Goal: Information Seeking & Learning: Check status

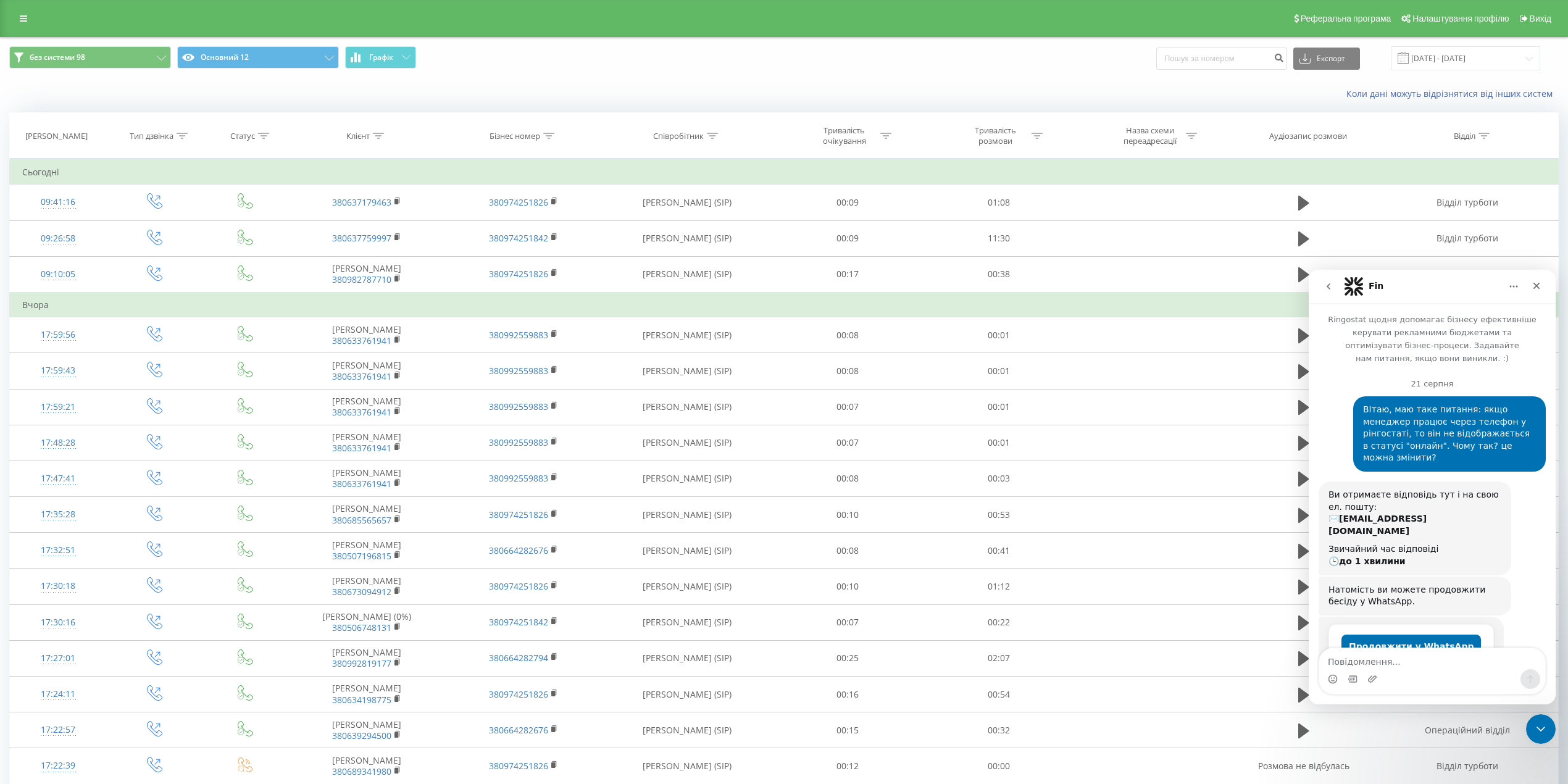
scroll to position [2373, 0]
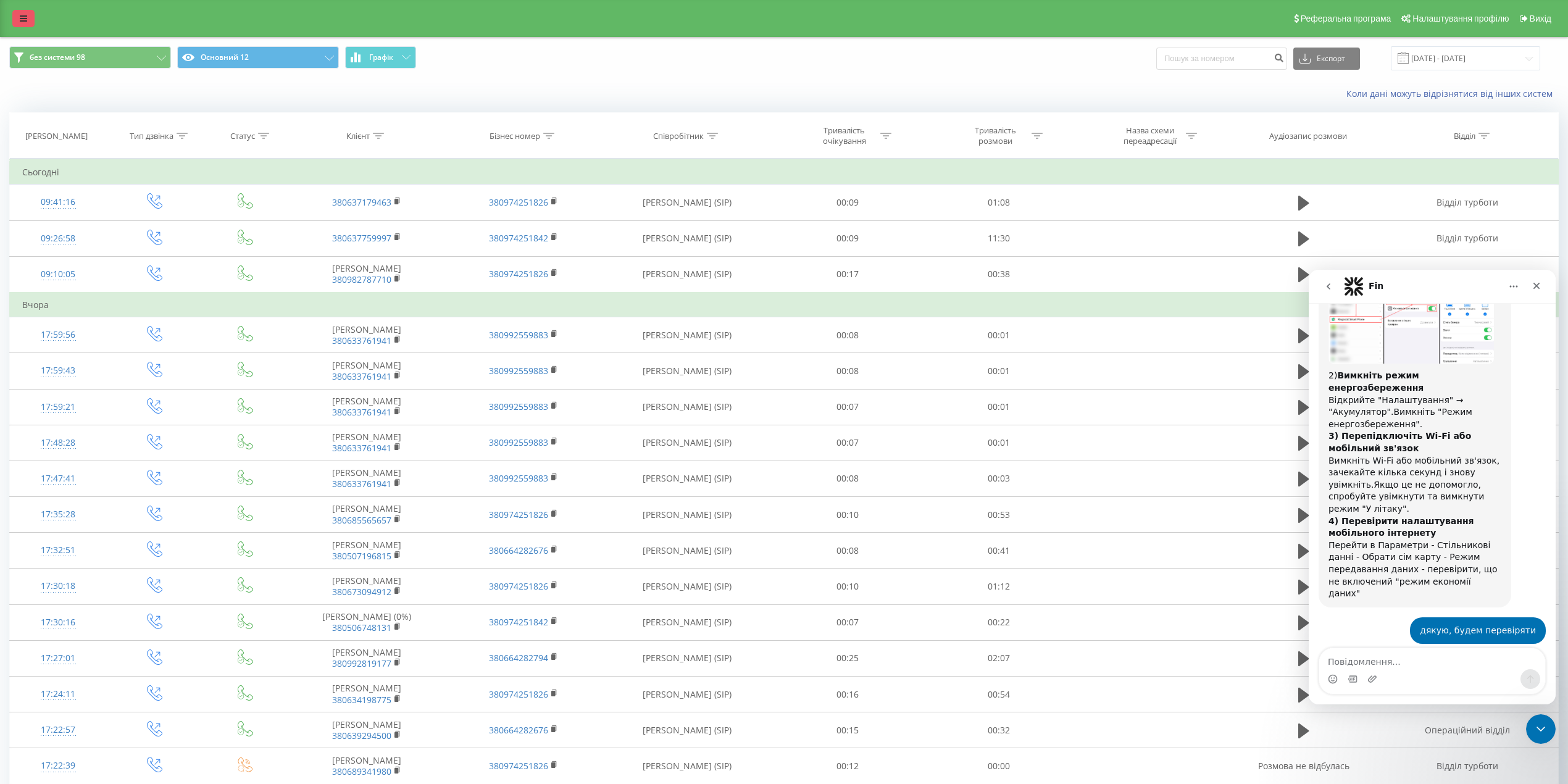
click at [21, 17] on icon at bounding box center [23, 18] width 7 height 9
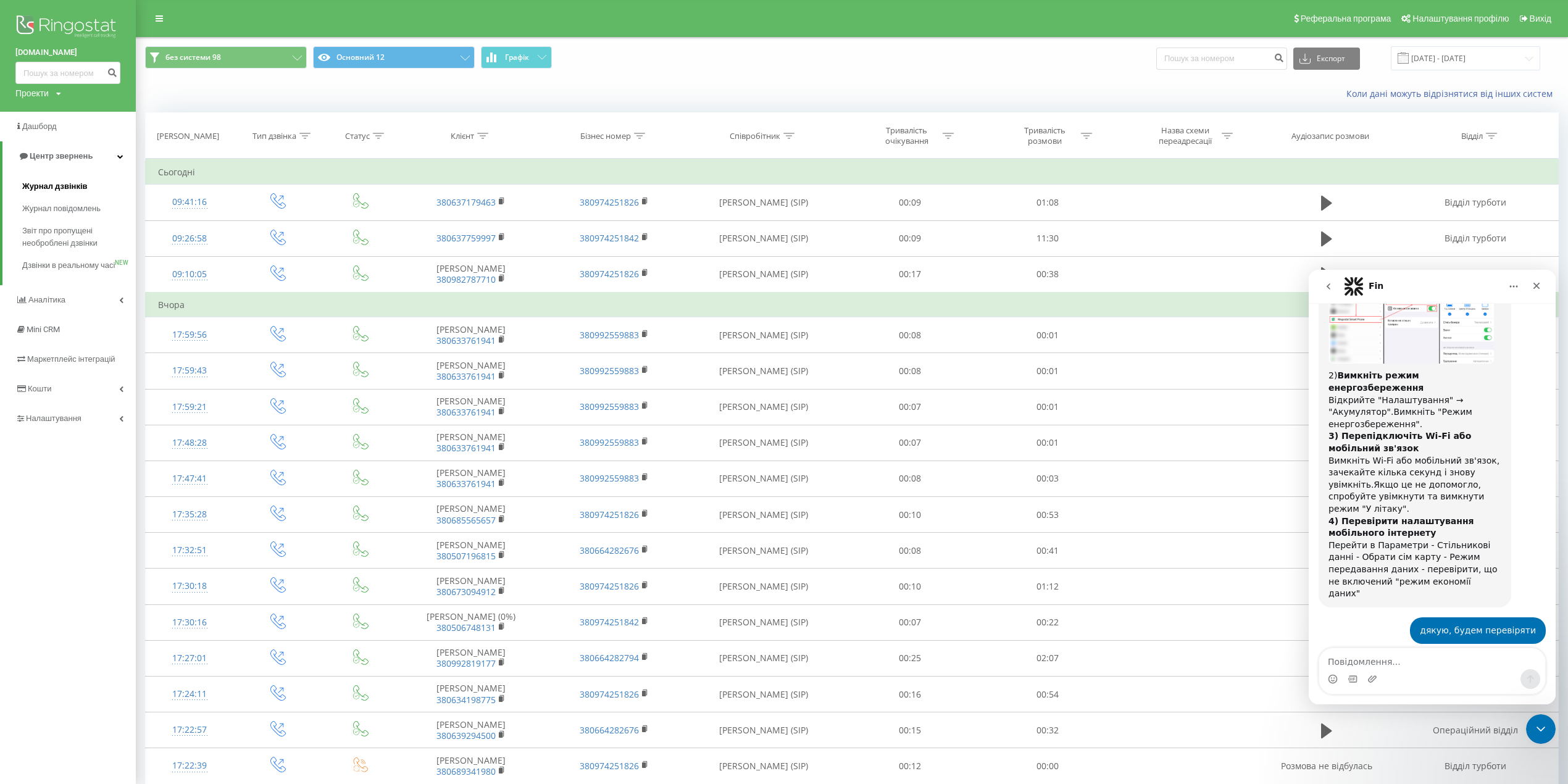
click at [75, 183] on span "Журнал дзвінків" at bounding box center [55, 186] width 65 height 13
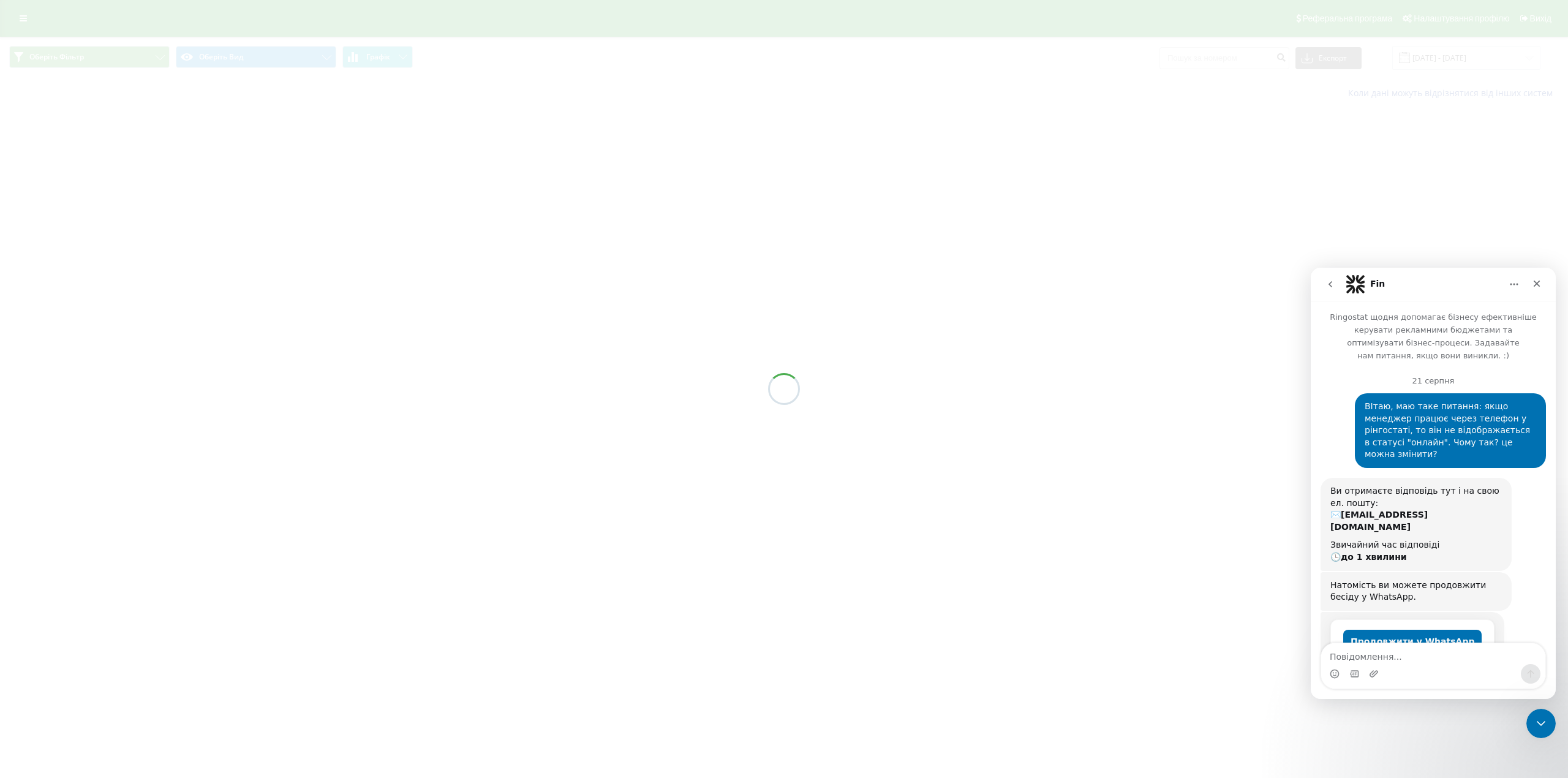
scroll to position [2355, 0]
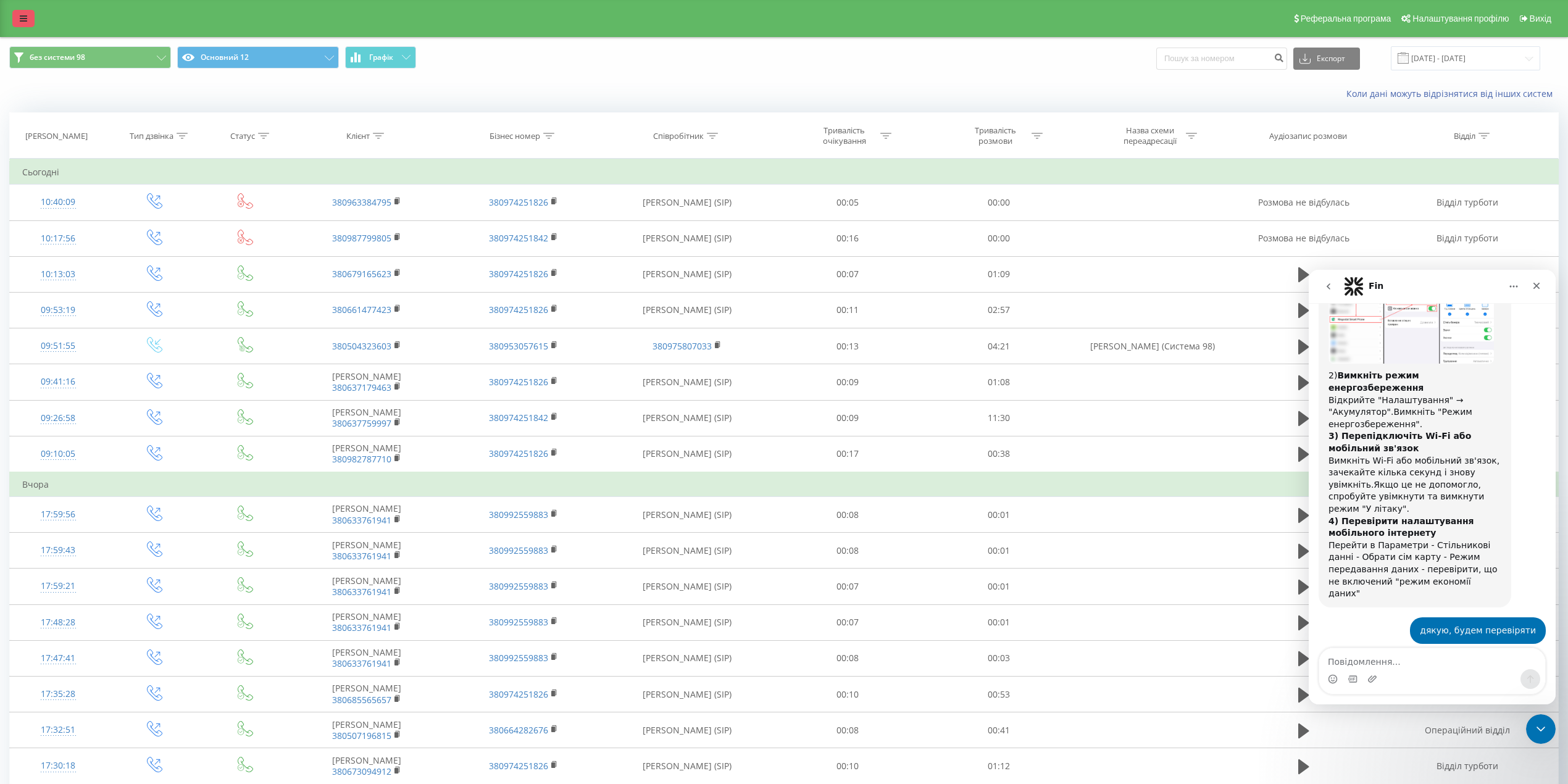
click at [20, 26] on link at bounding box center [24, 18] width 22 height 17
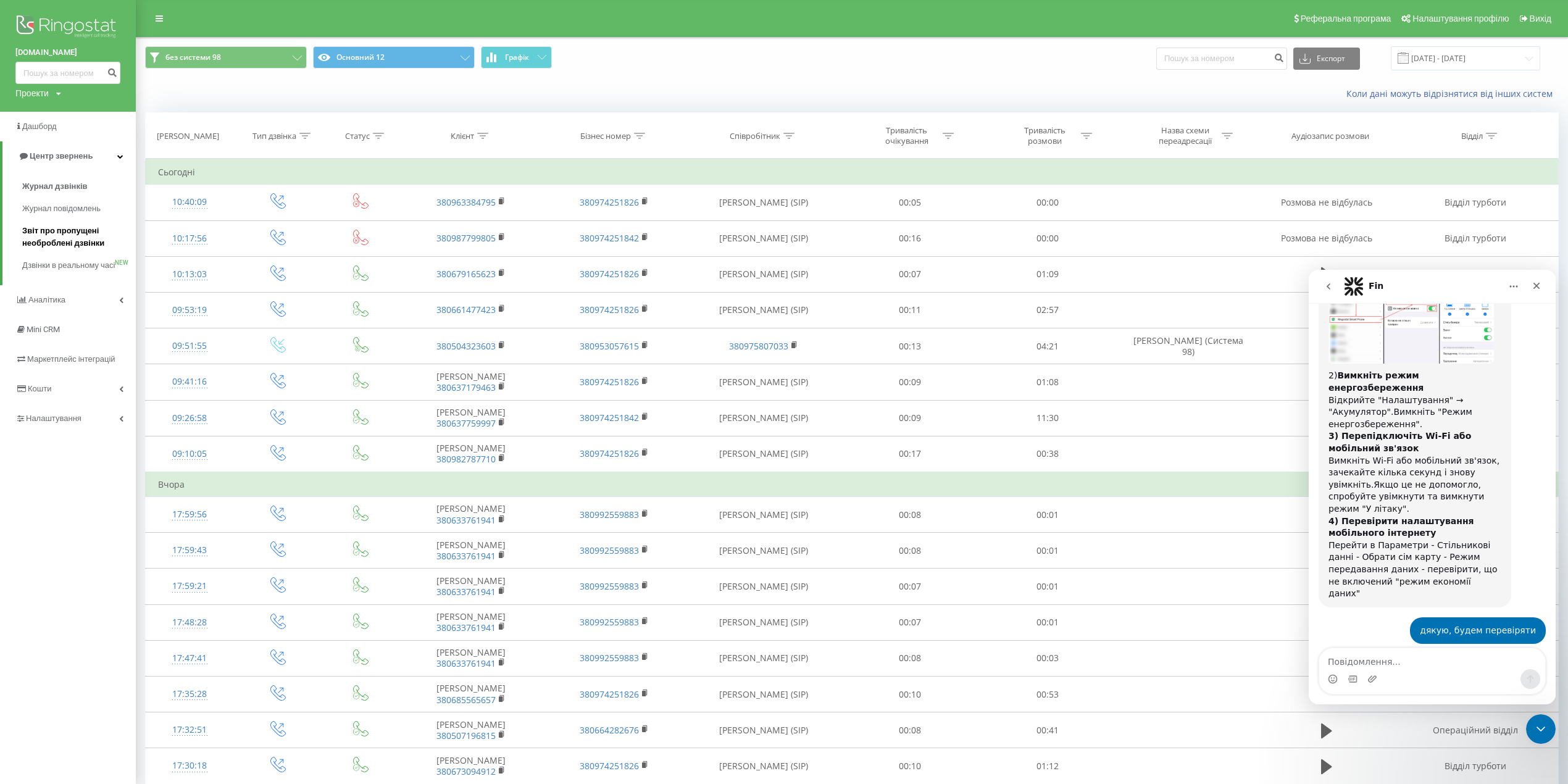
click at [67, 240] on span "Звіт про пропущені необроблені дзвінки" at bounding box center [76, 236] width 108 height 24
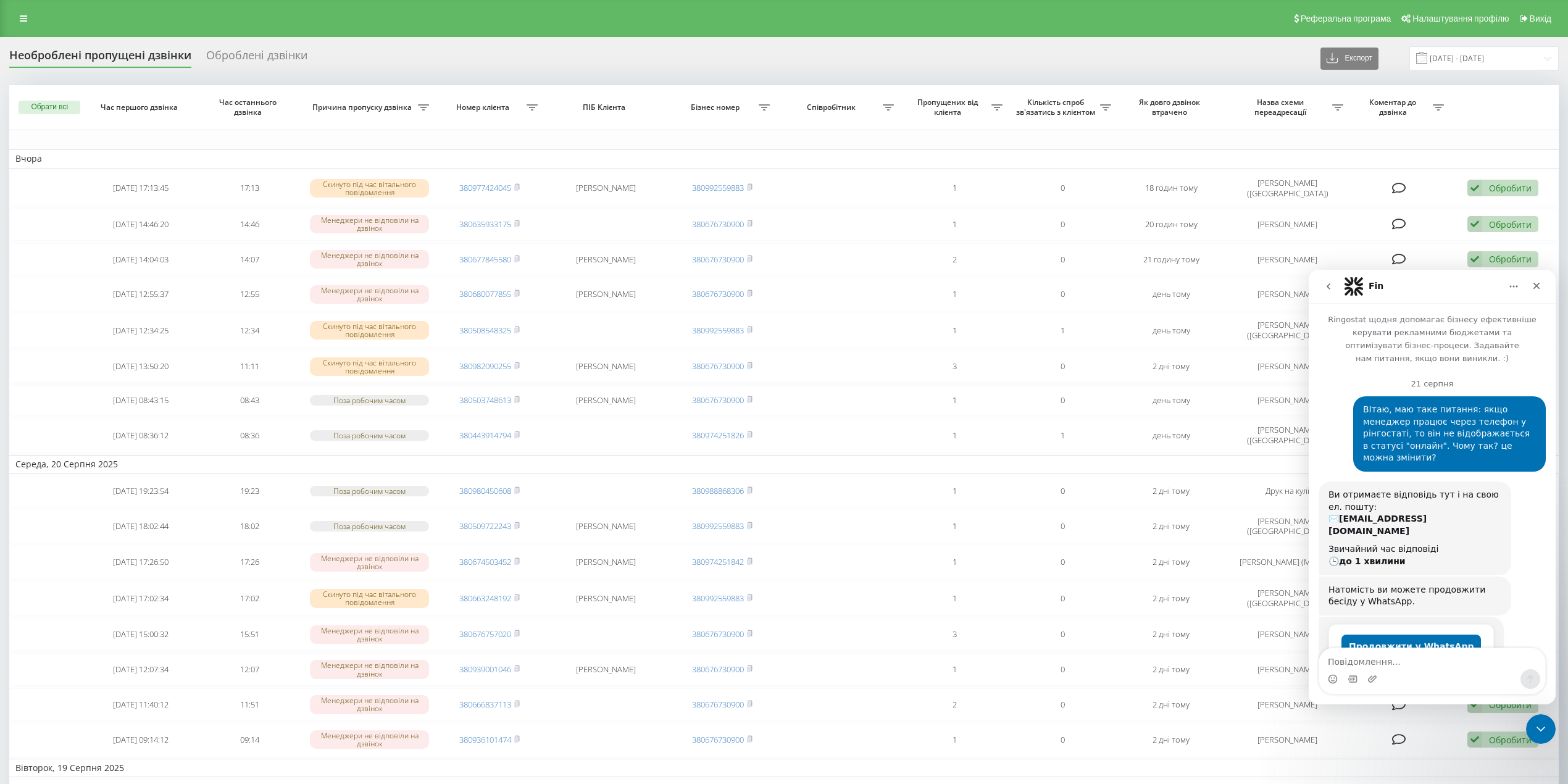
scroll to position [2373, 0]
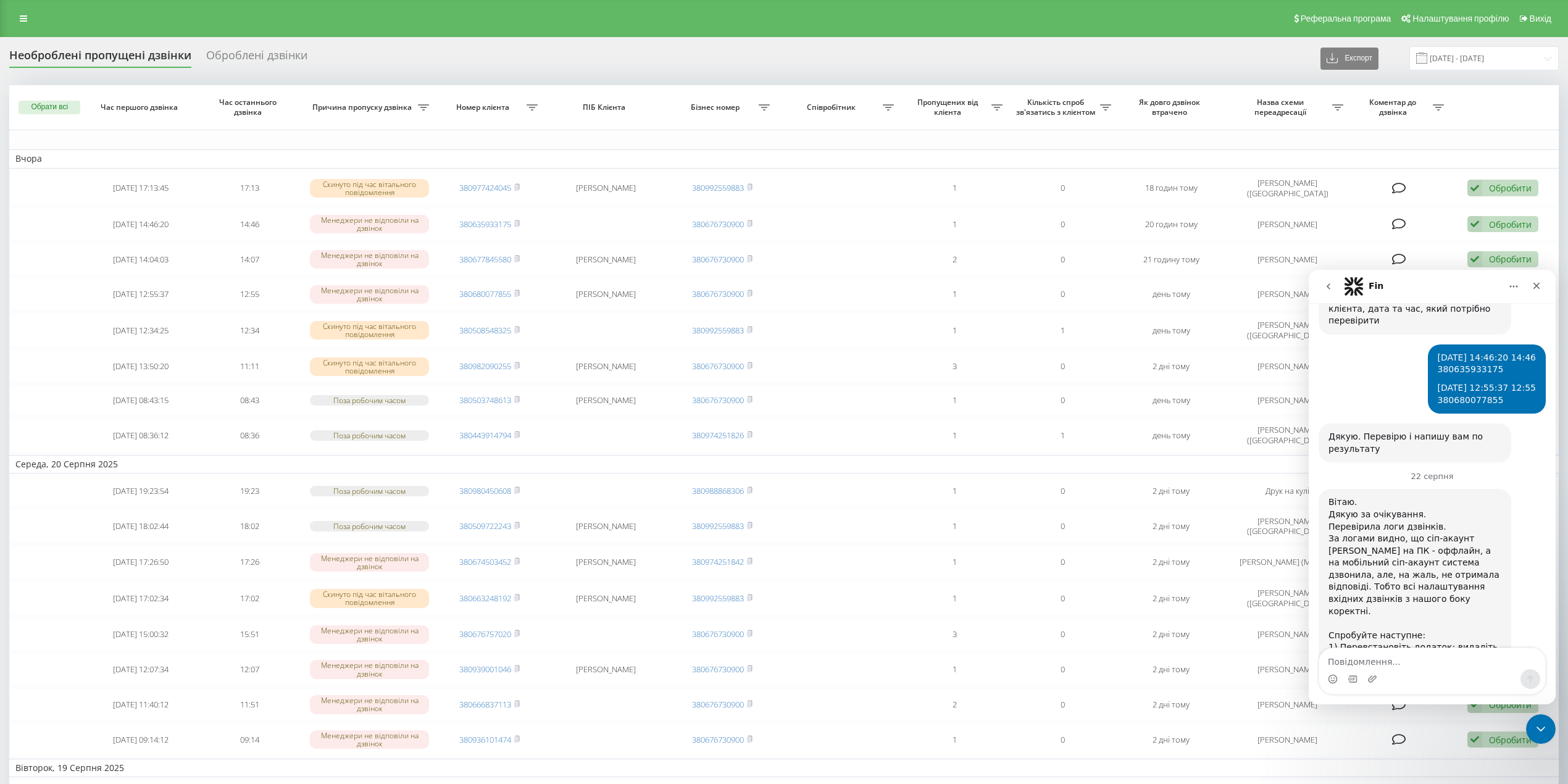
scroll to position [2373, 0]
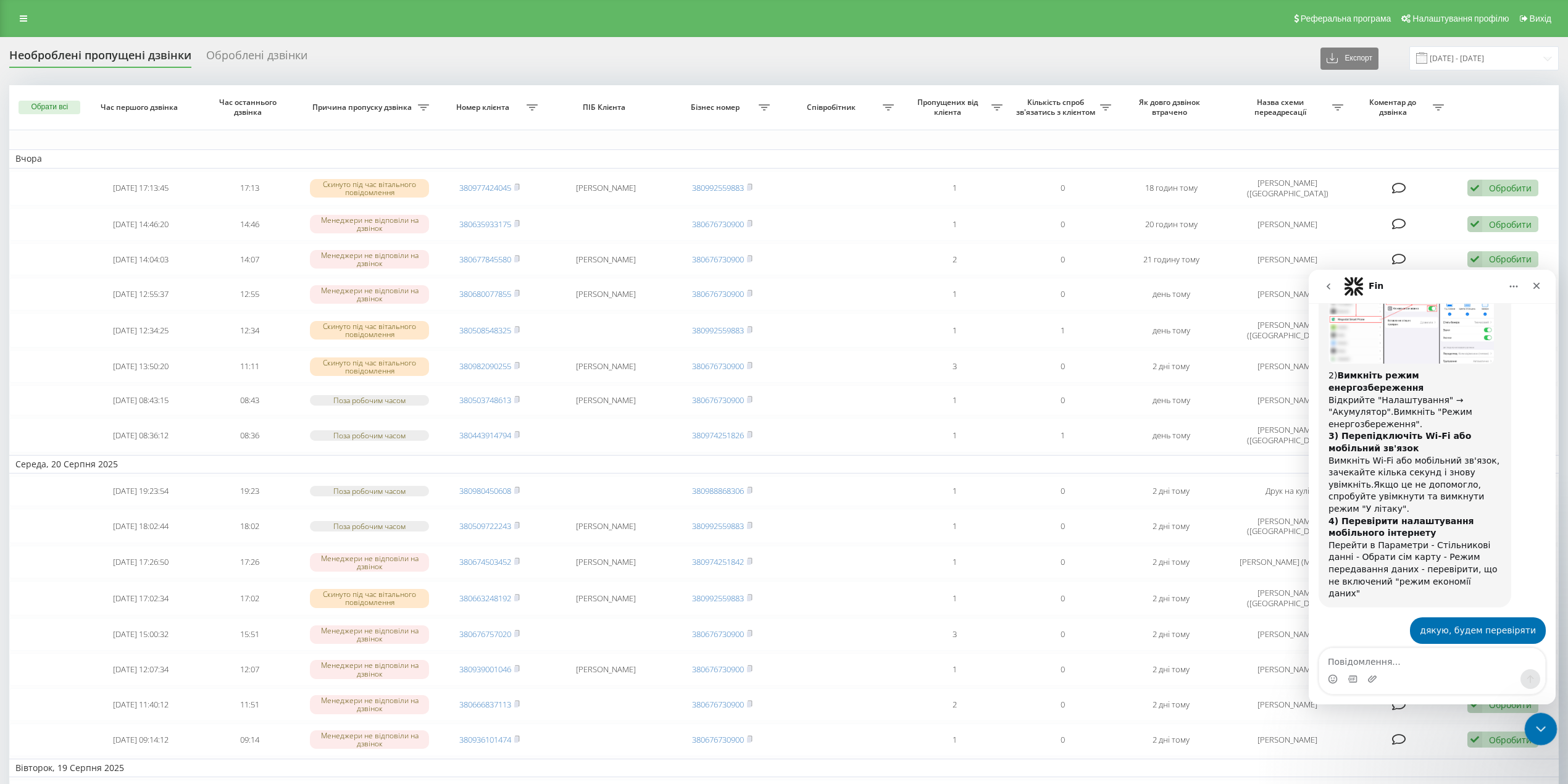
click at [1532, 729] on icon "Закрити програму для спілкування Intercom" at bounding box center [1539, 727] width 15 height 15
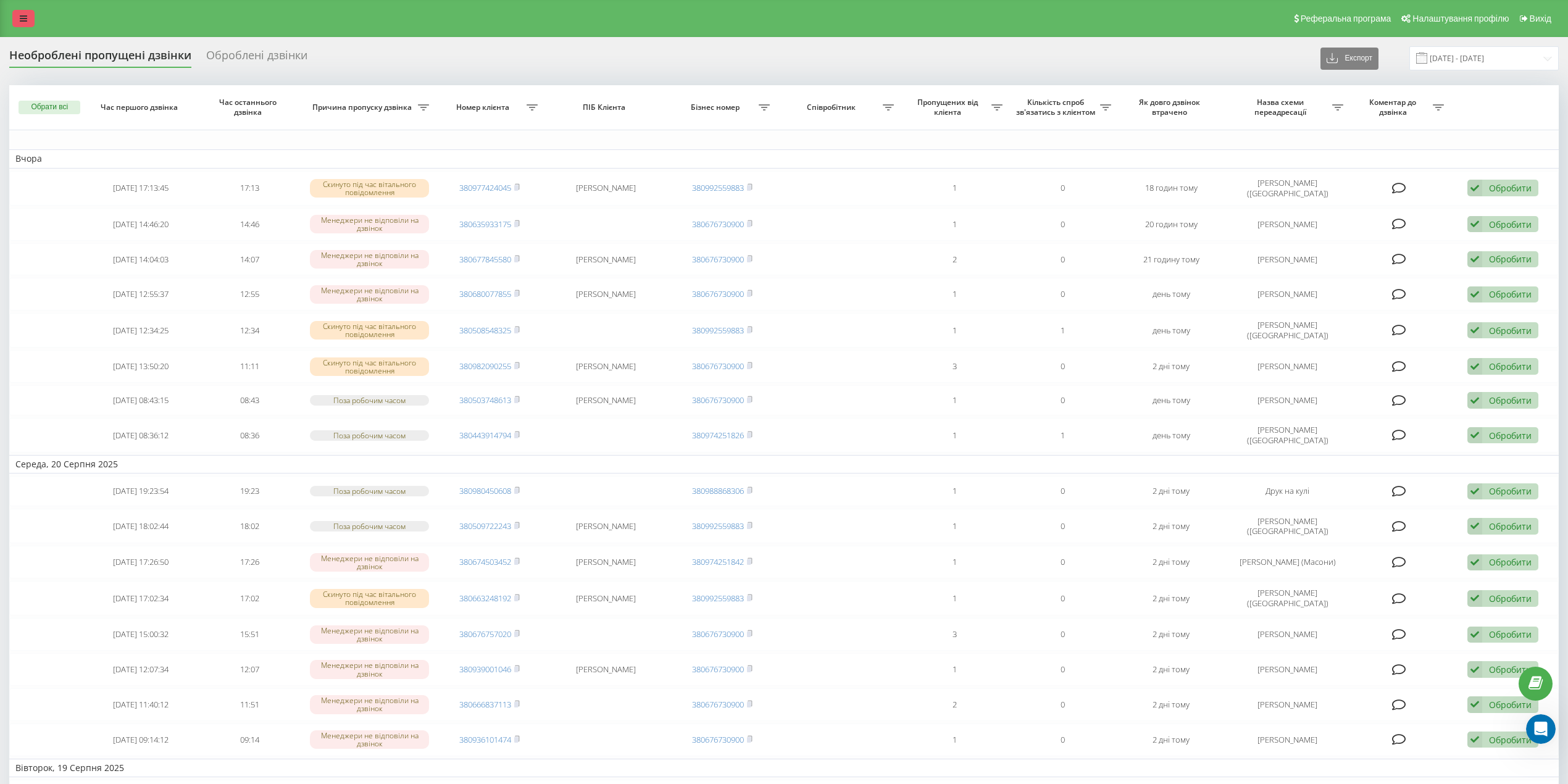
click at [19, 20] on link at bounding box center [24, 18] width 22 height 17
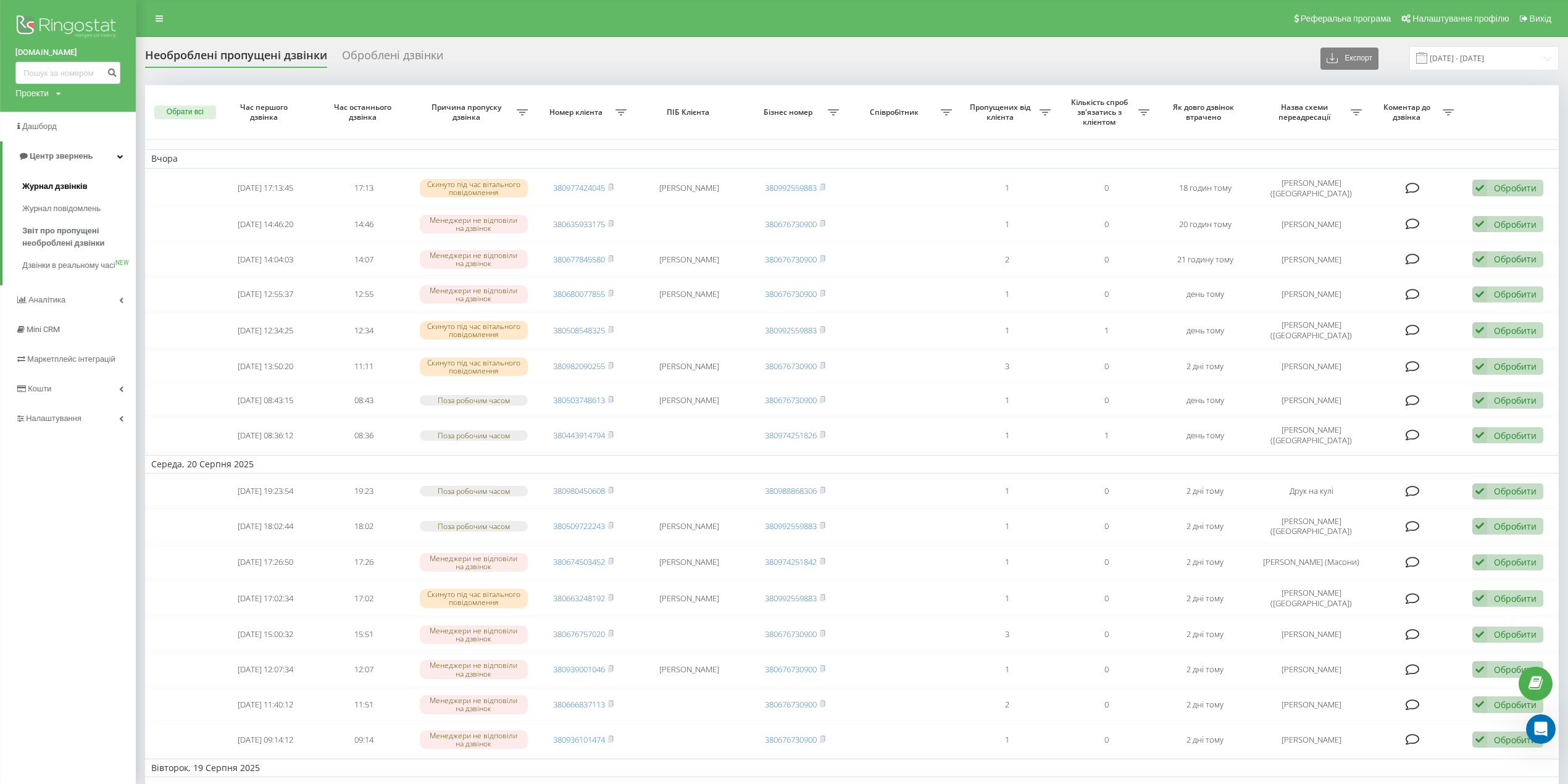
click at [61, 182] on span "Журнал дзвінків" at bounding box center [55, 186] width 65 height 13
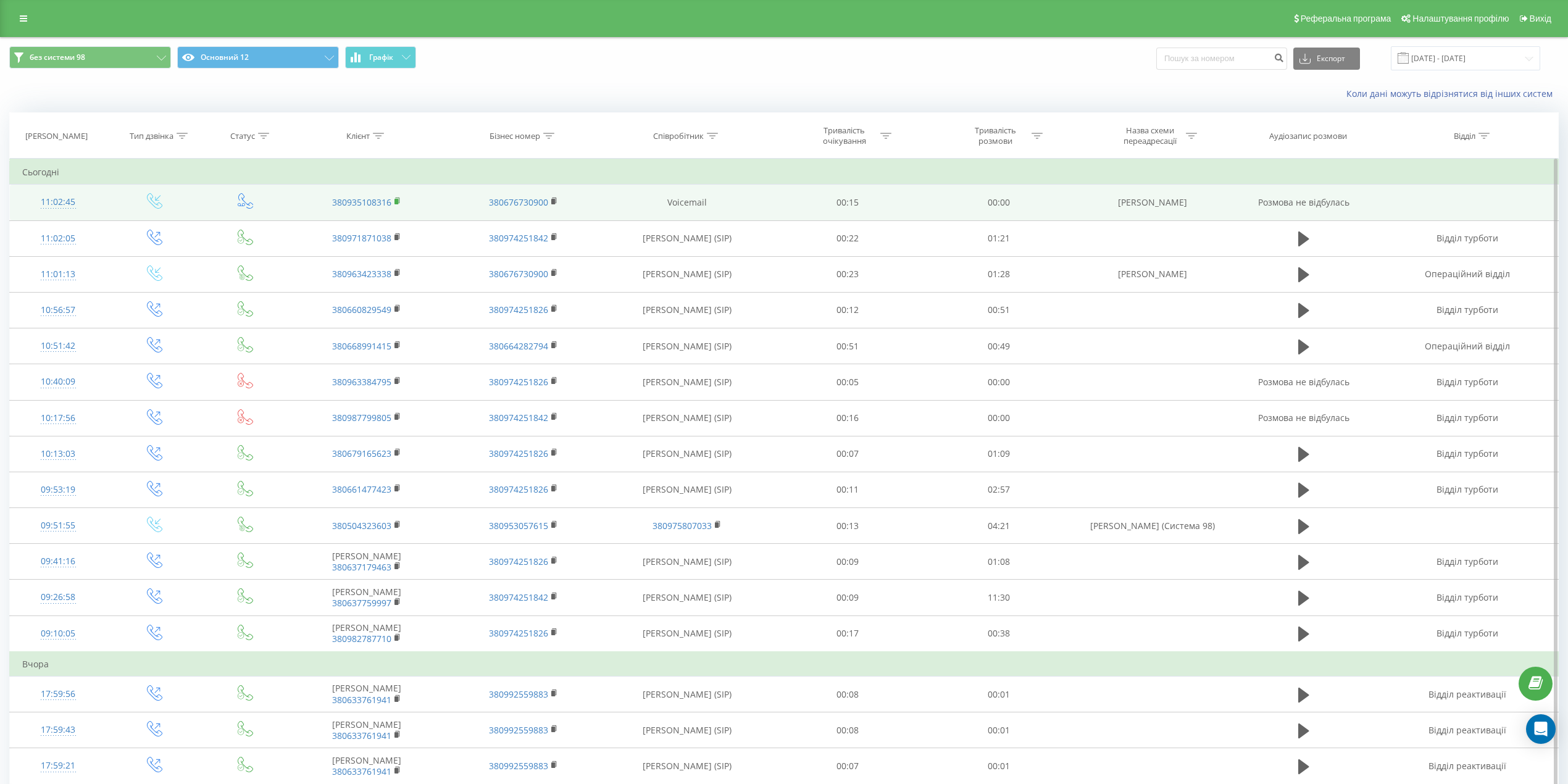
click at [400, 202] on icon at bounding box center [398, 201] width 7 height 9
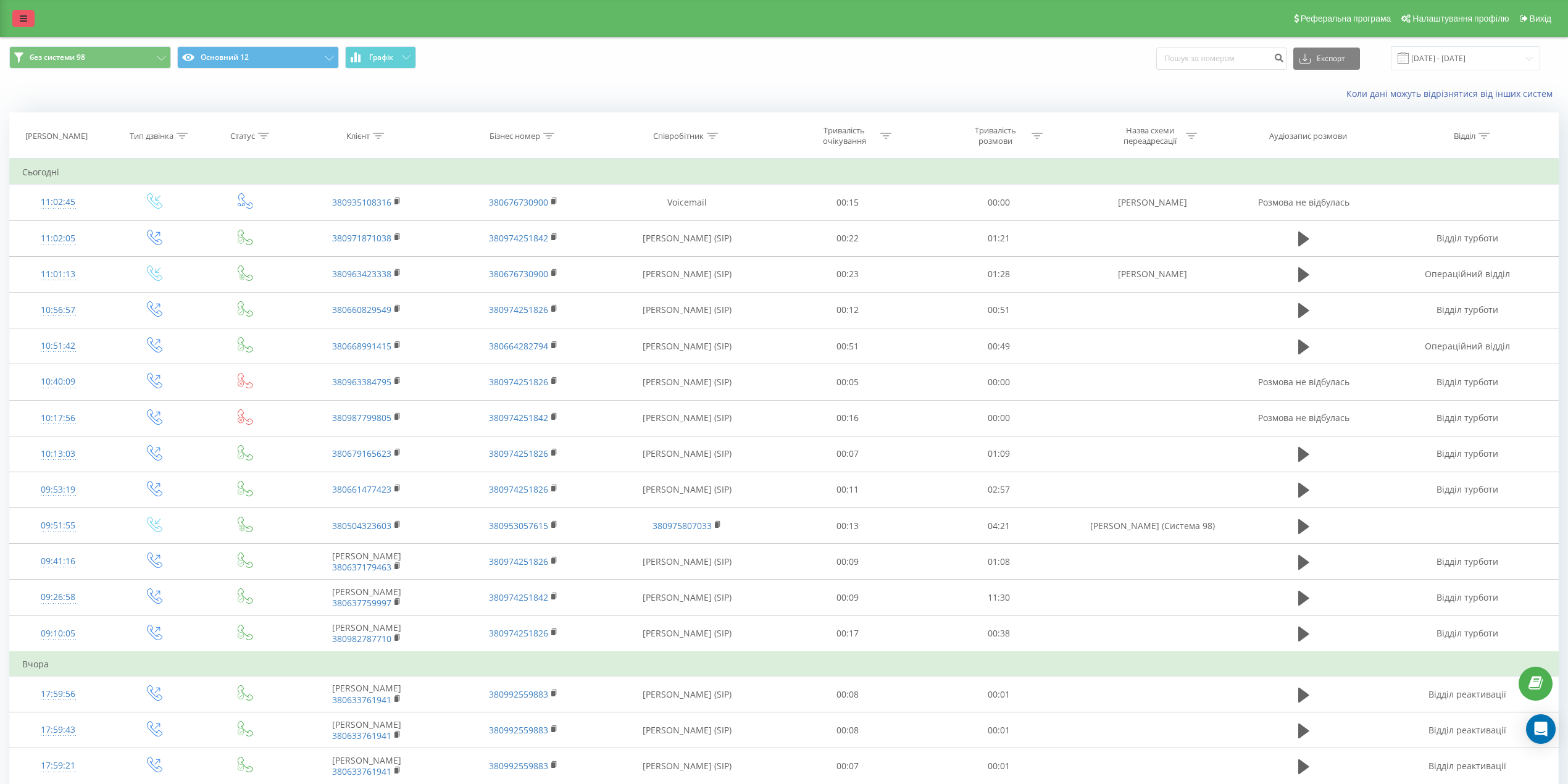
click at [24, 13] on link at bounding box center [24, 18] width 22 height 17
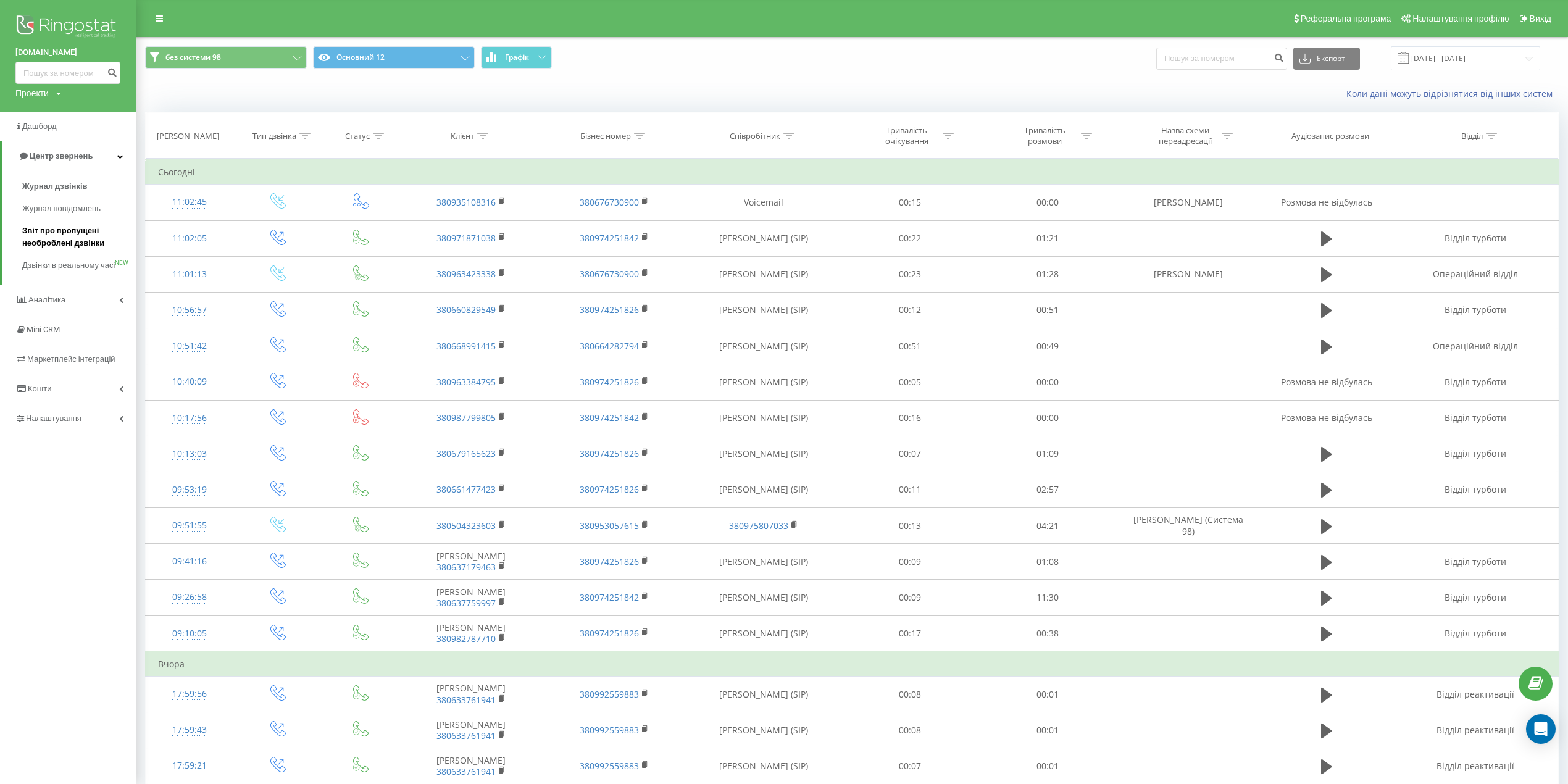
click at [71, 236] on span "Звіт про пропущені необроблені дзвінки" at bounding box center [76, 236] width 108 height 24
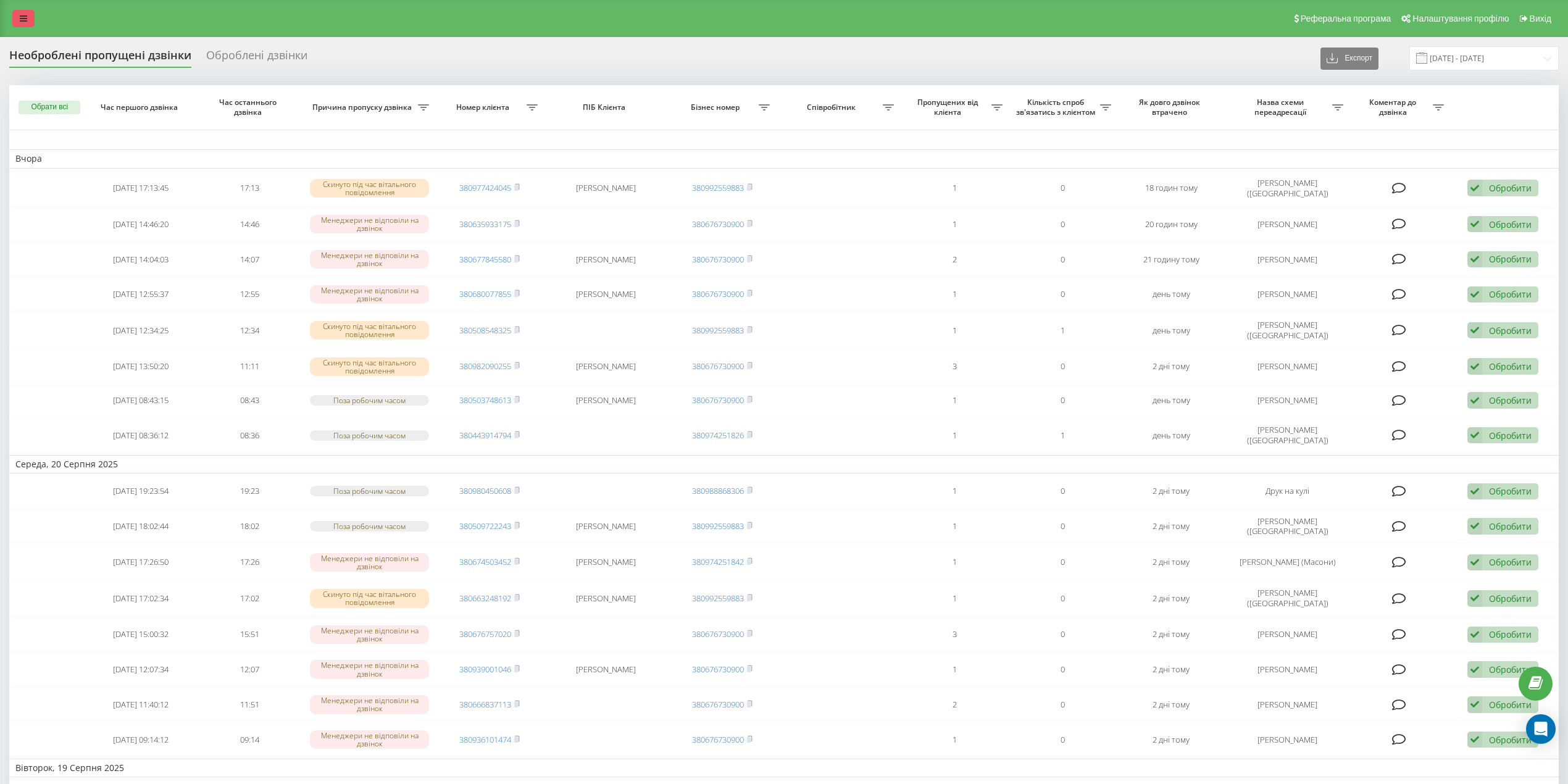
click at [23, 15] on icon at bounding box center [23, 18] width 7 height 9
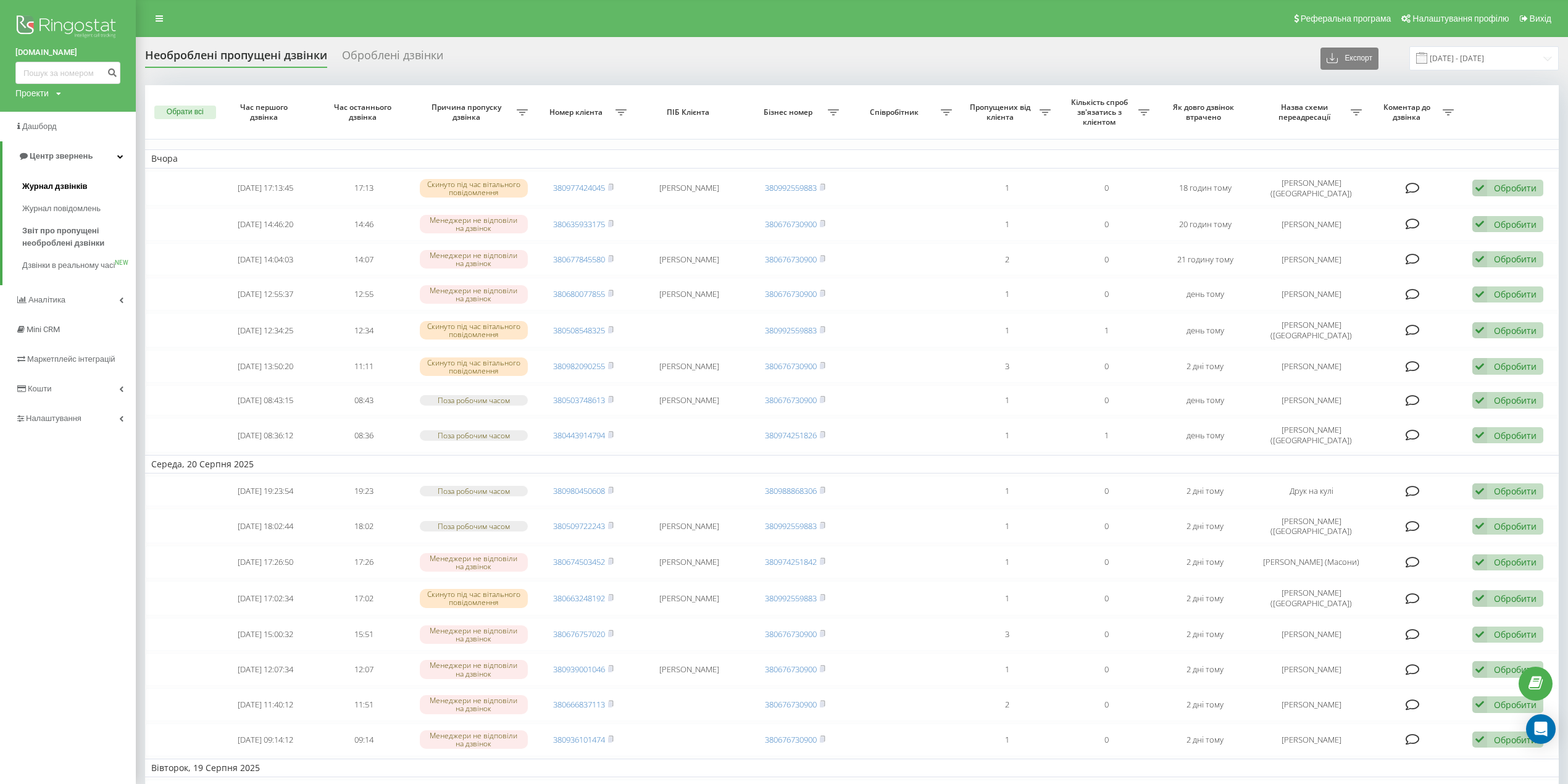
click at [70, 183] on span "Журнал дзвінків" at bounding box center [55, 186] width 65 height 13
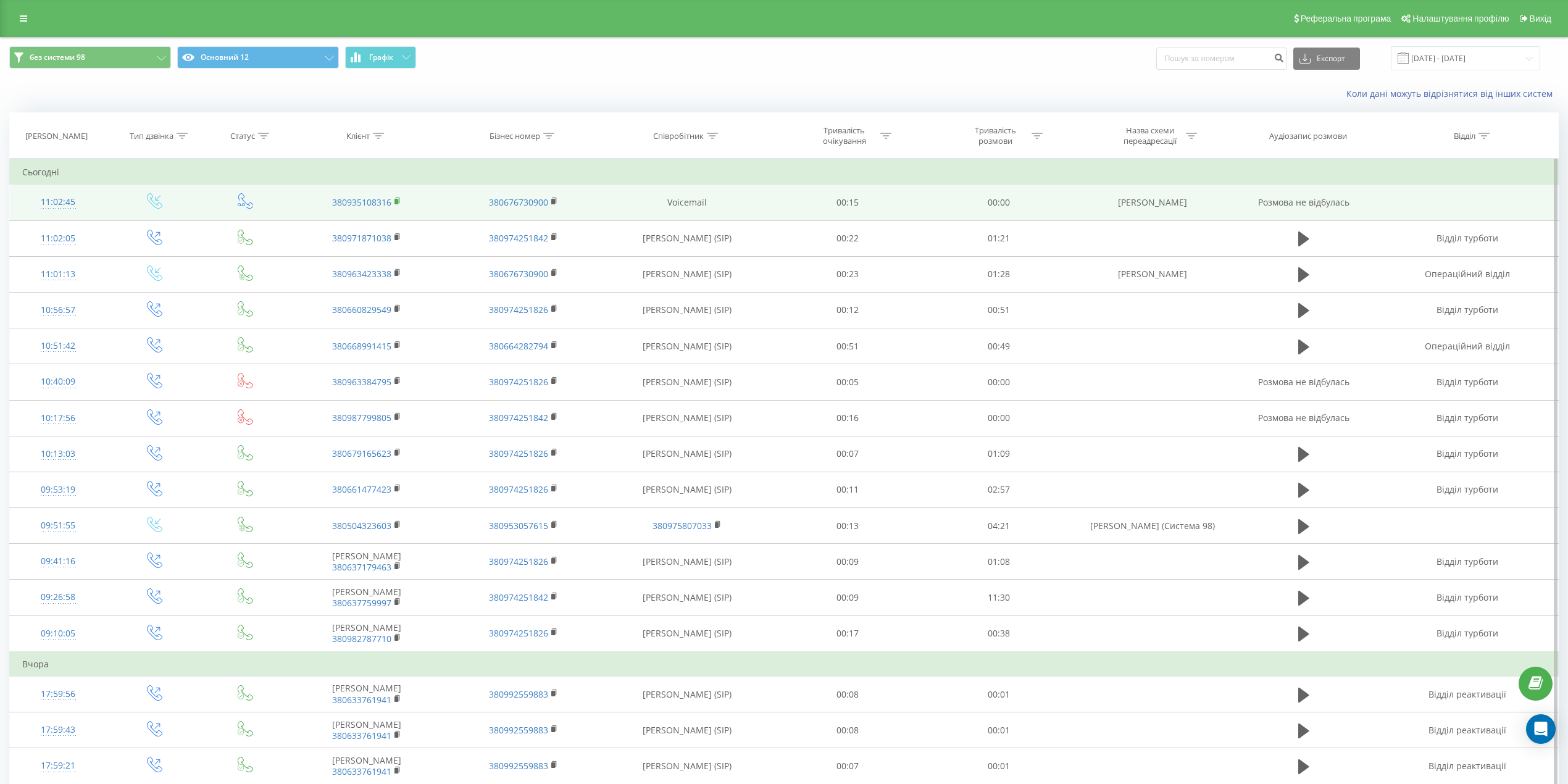
click at [396, 199] on rect at bounding box center [396, 201] width 4 height 5
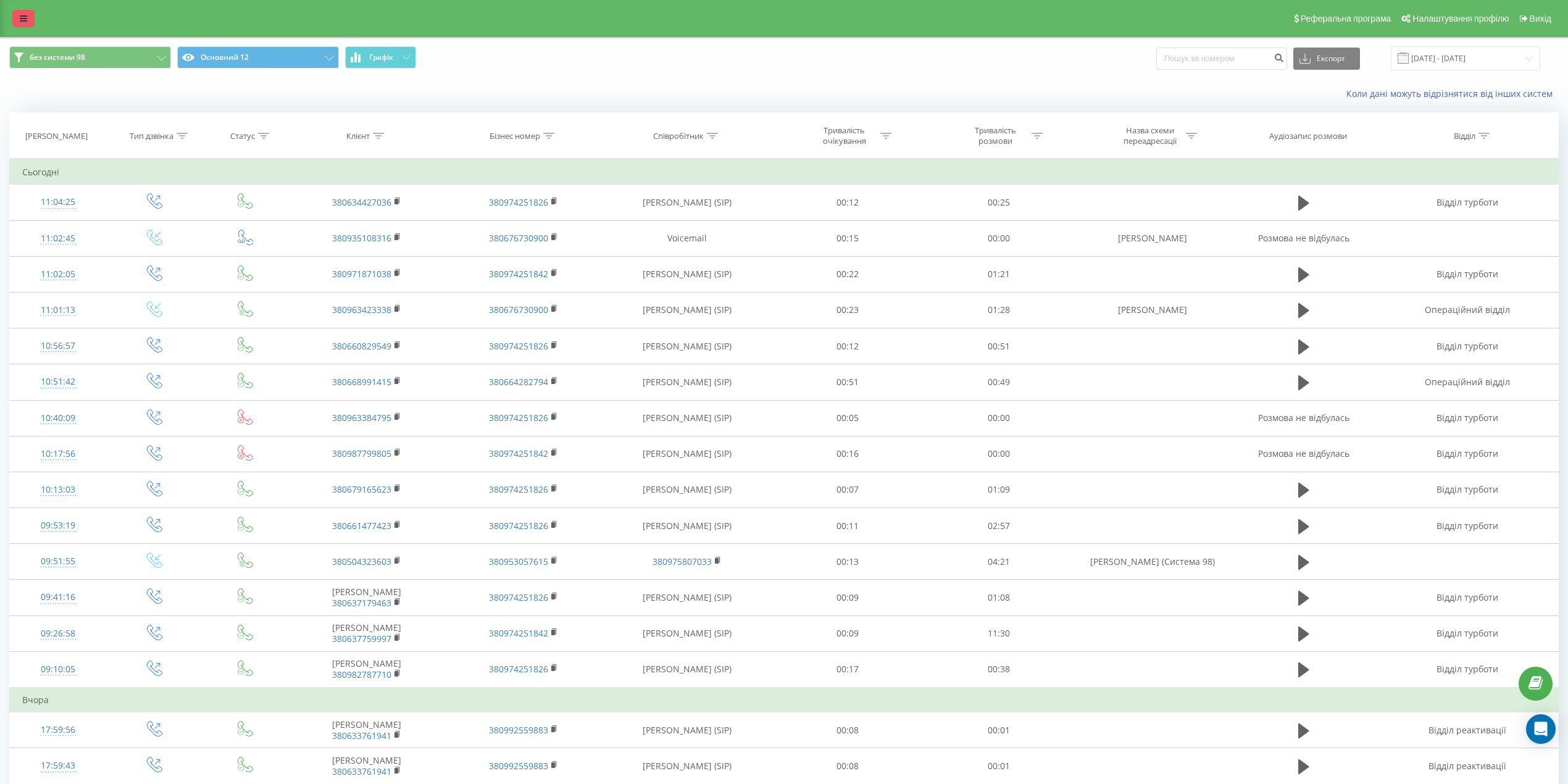
click at [16, 15] on link at bounding box center [24, 18] width 22 height 17
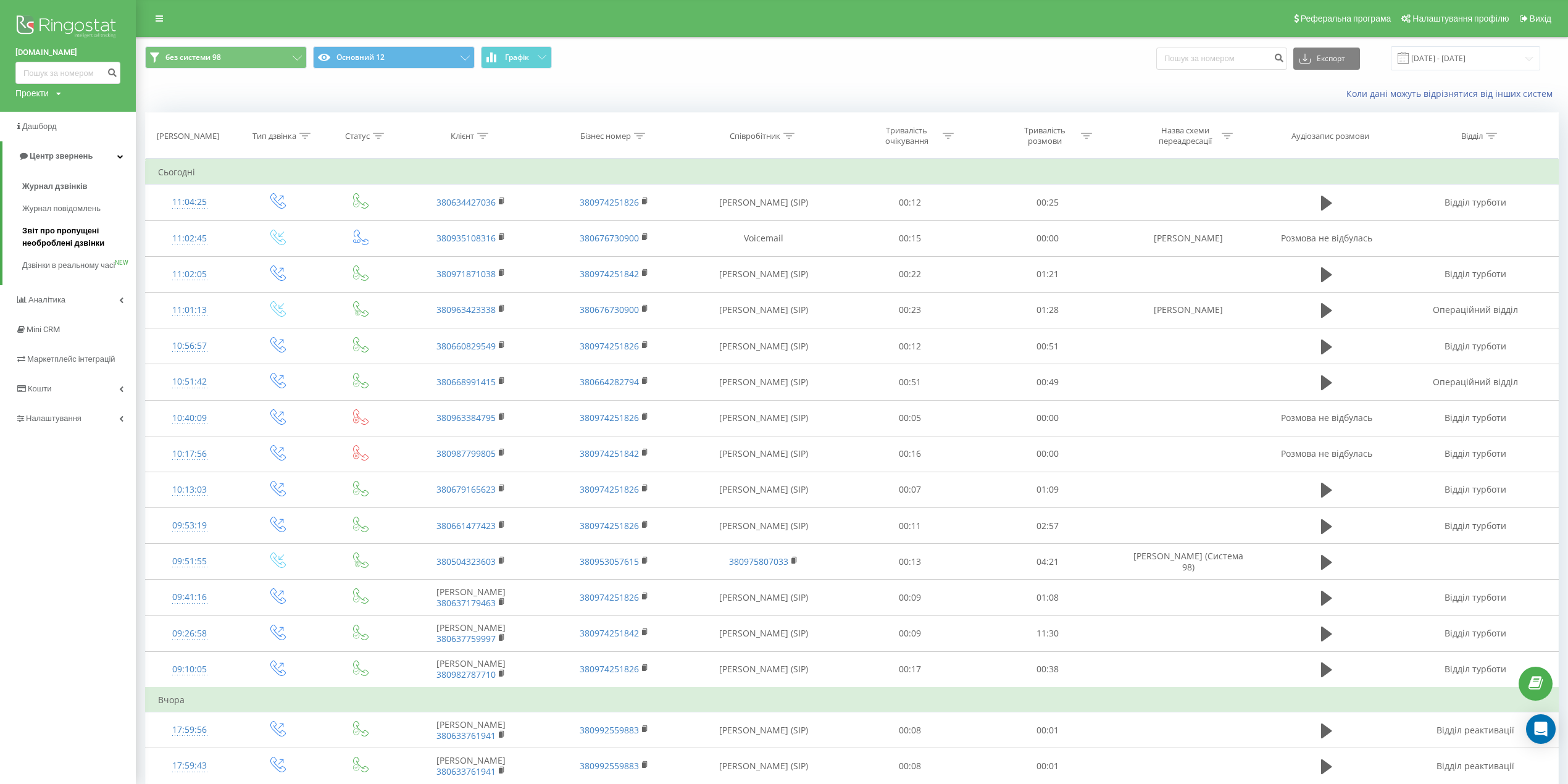
click at [57, 240] on span "Звіт про пропущені необроблені дзвінки" at bounding box center [76, 236] width 108 height 24
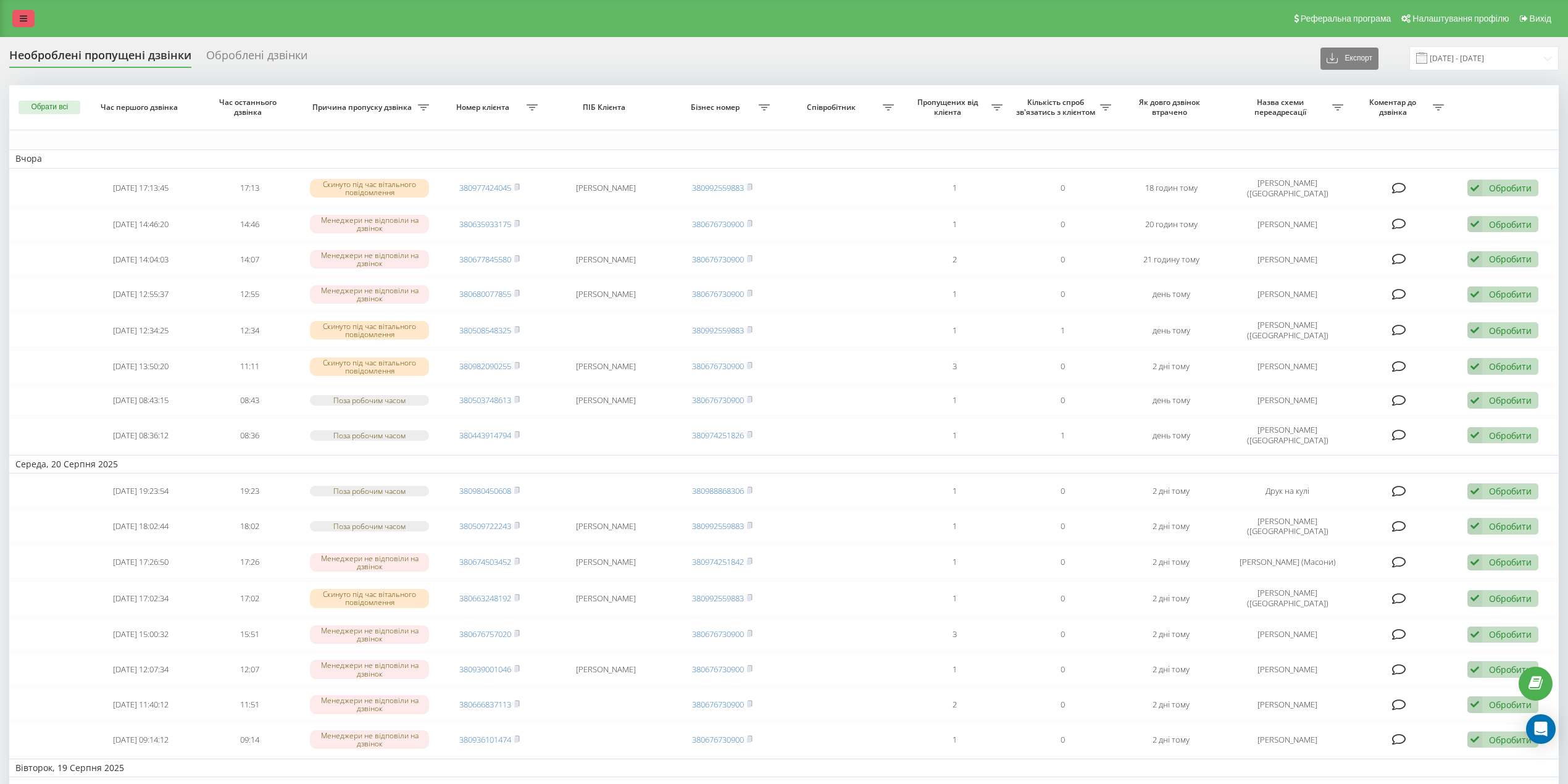
click at [24, 15] on icon at bounding box center [23, 18] width 7 height 9
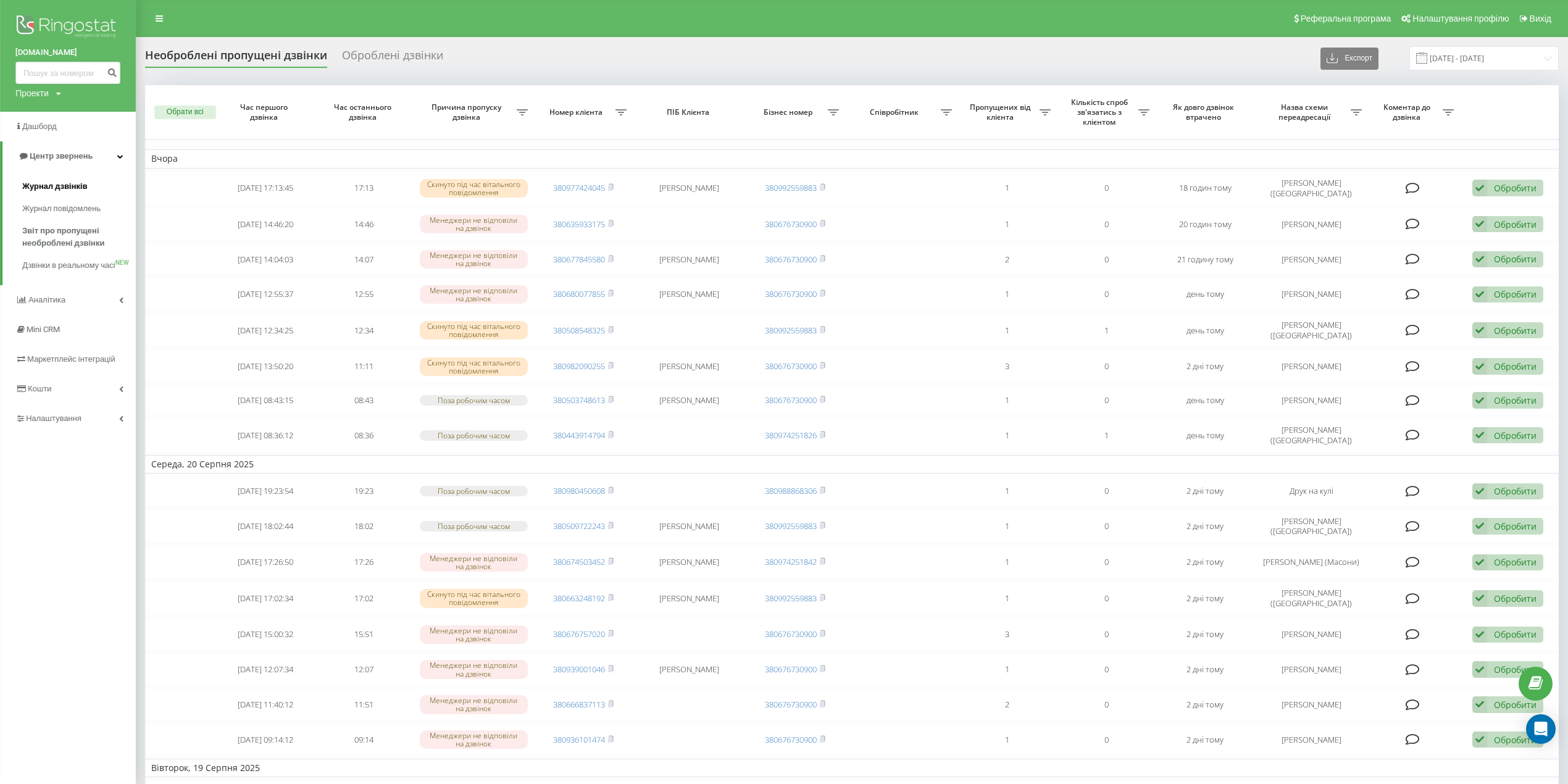
click at [48, 188] on span "Журнал дзвінків" at bounding box center [55, 186] width 65 height 13
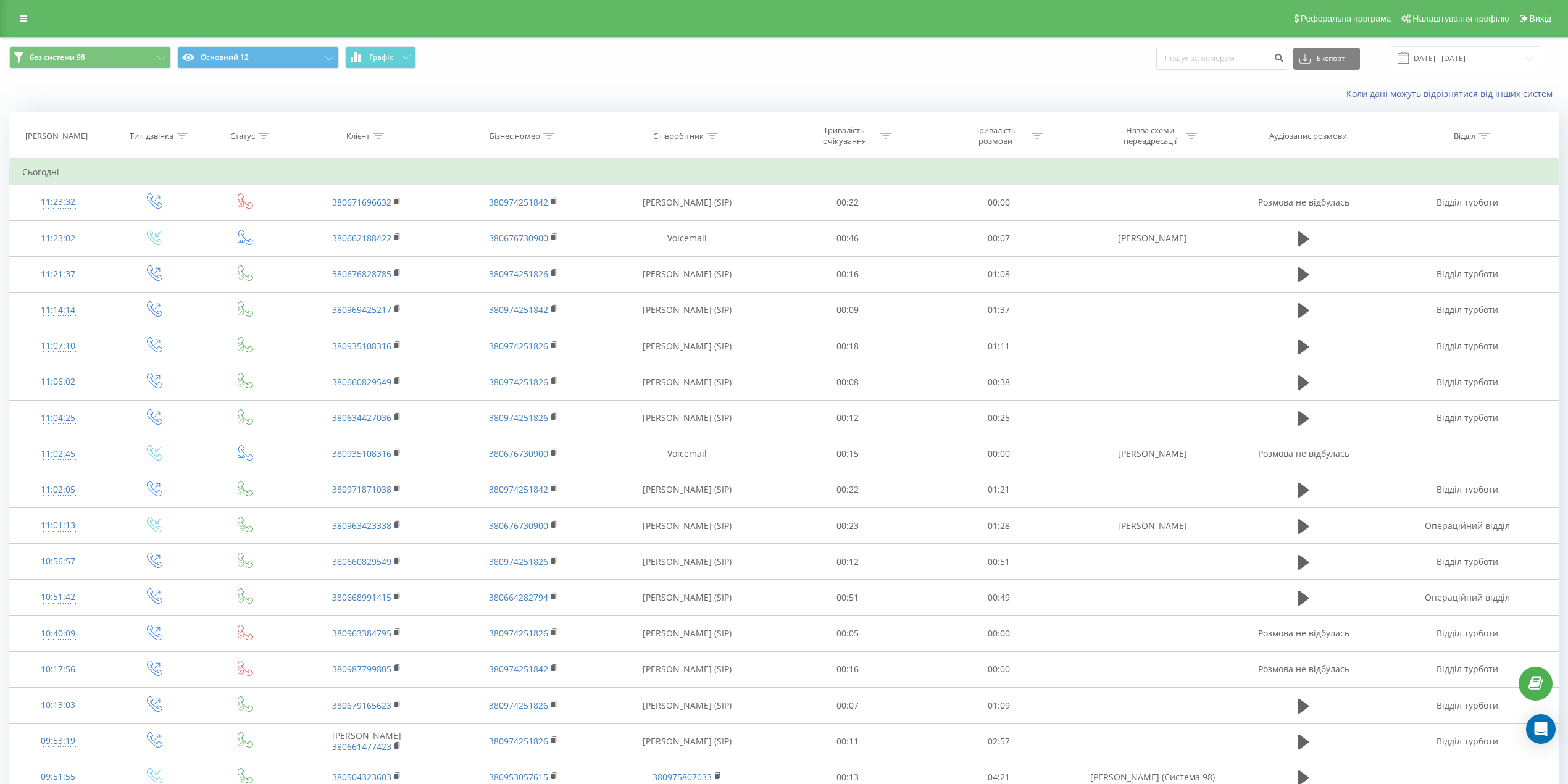
click at [26, 11] on link at bounding box center [24, 18] width 22 height 17
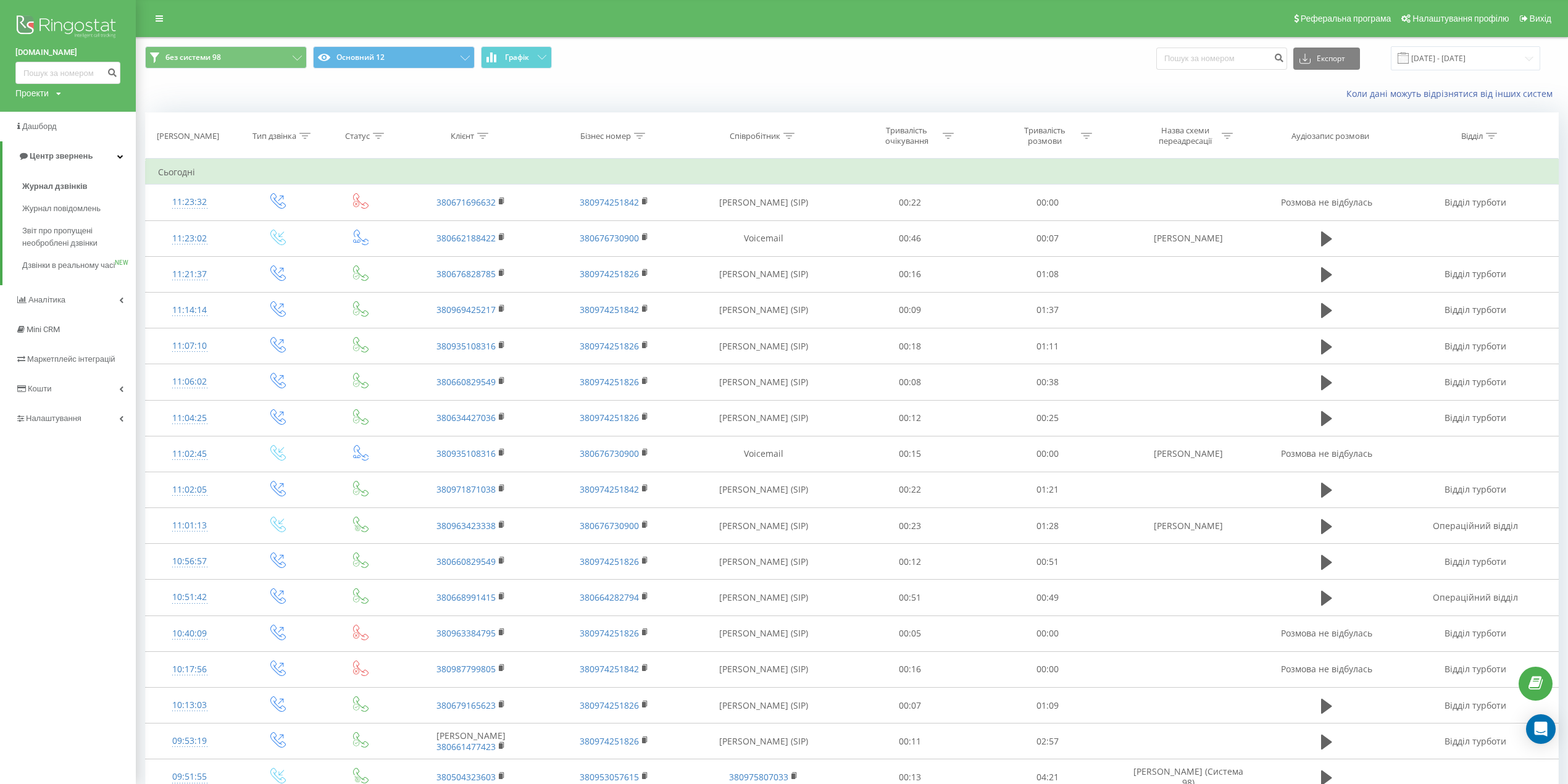
click at [25, 13] on img at bounding box center [67, 28] width 105 height 31
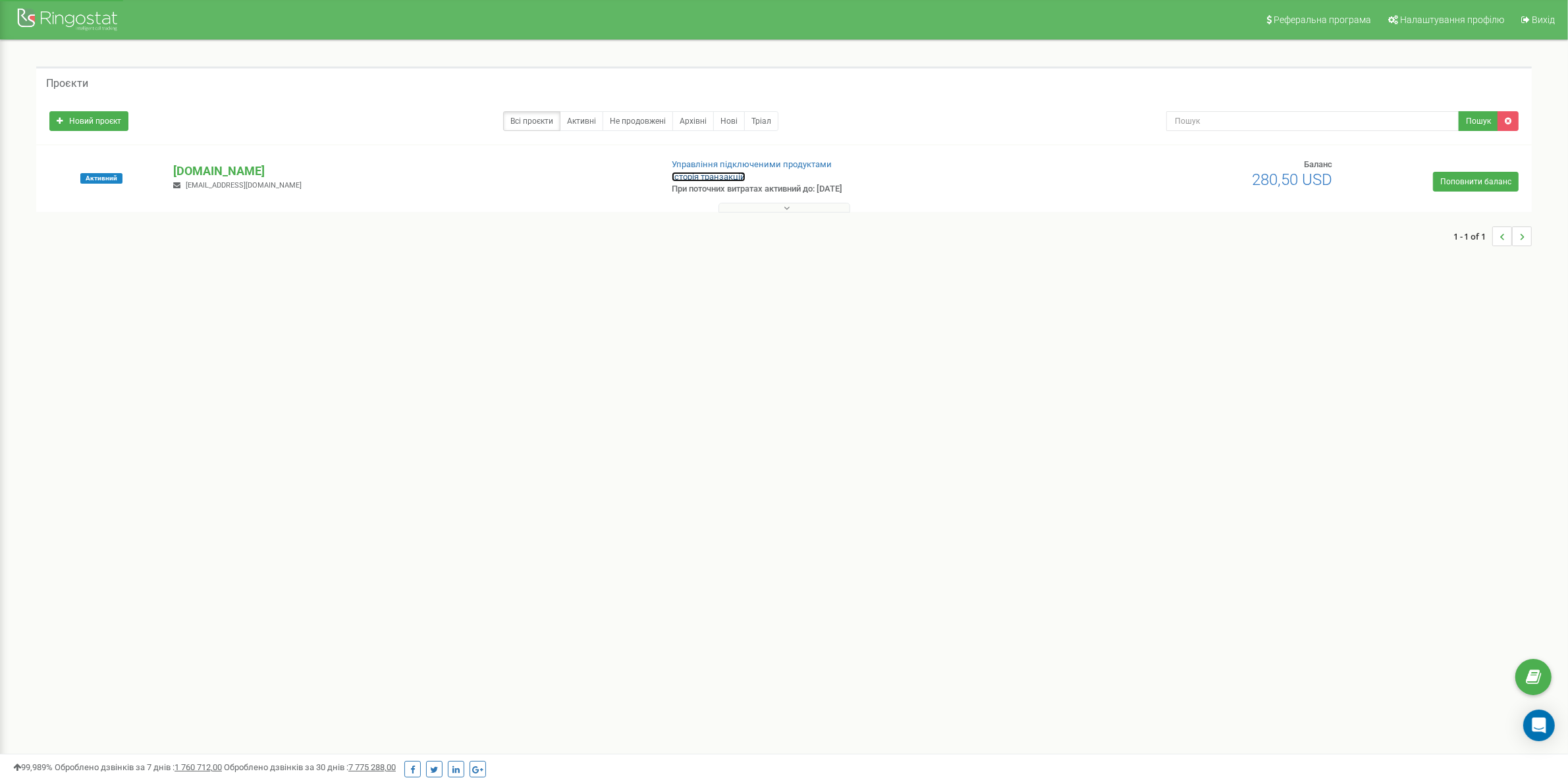
click at [691, 172] on link "Історія транзакцій" at bounding box center [708, 177] width 74 height 10
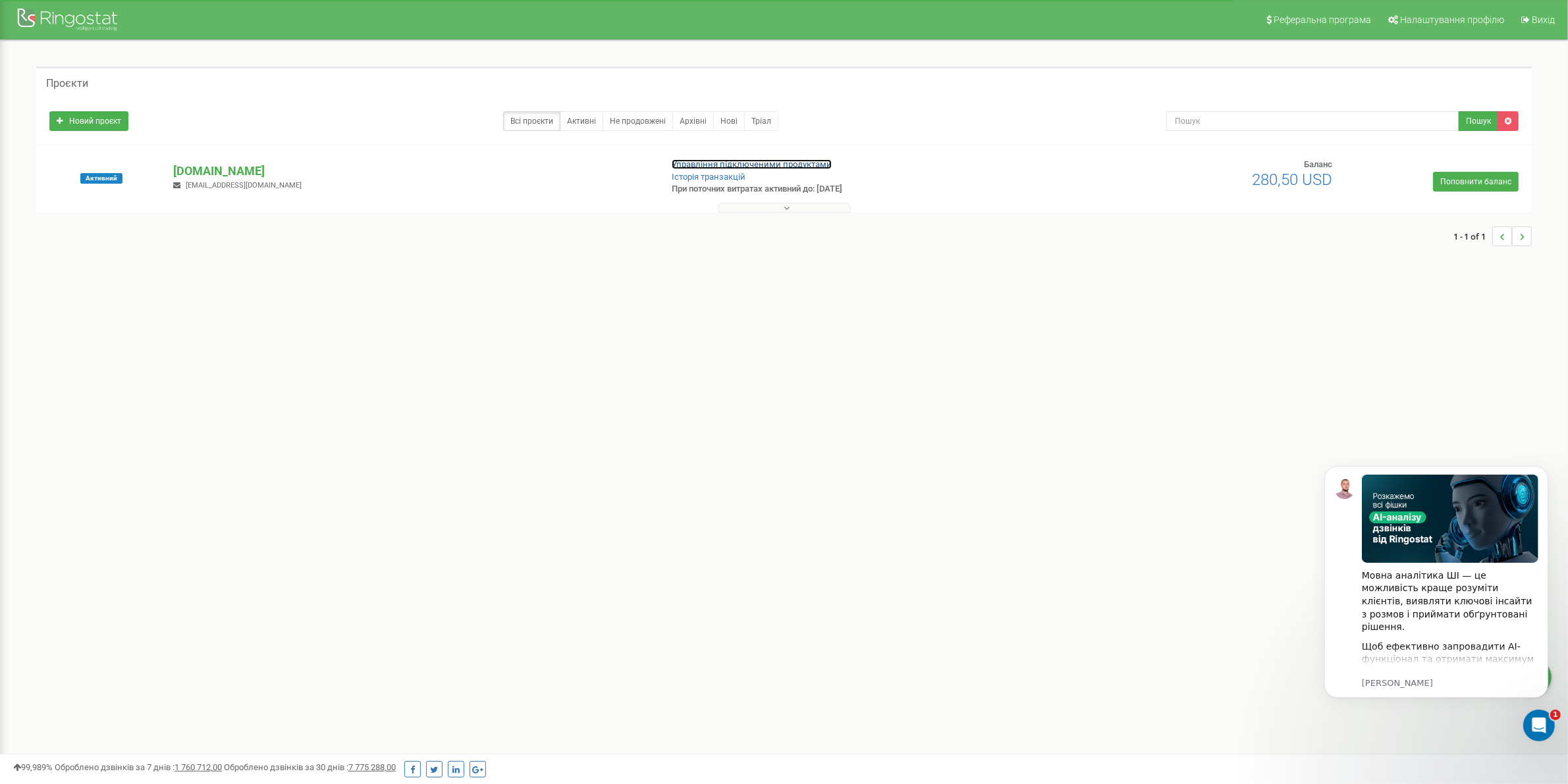
click at [698, 166] on link "Управління підключеними продуктами" at bounding box center [751, 164] width 160 height 10
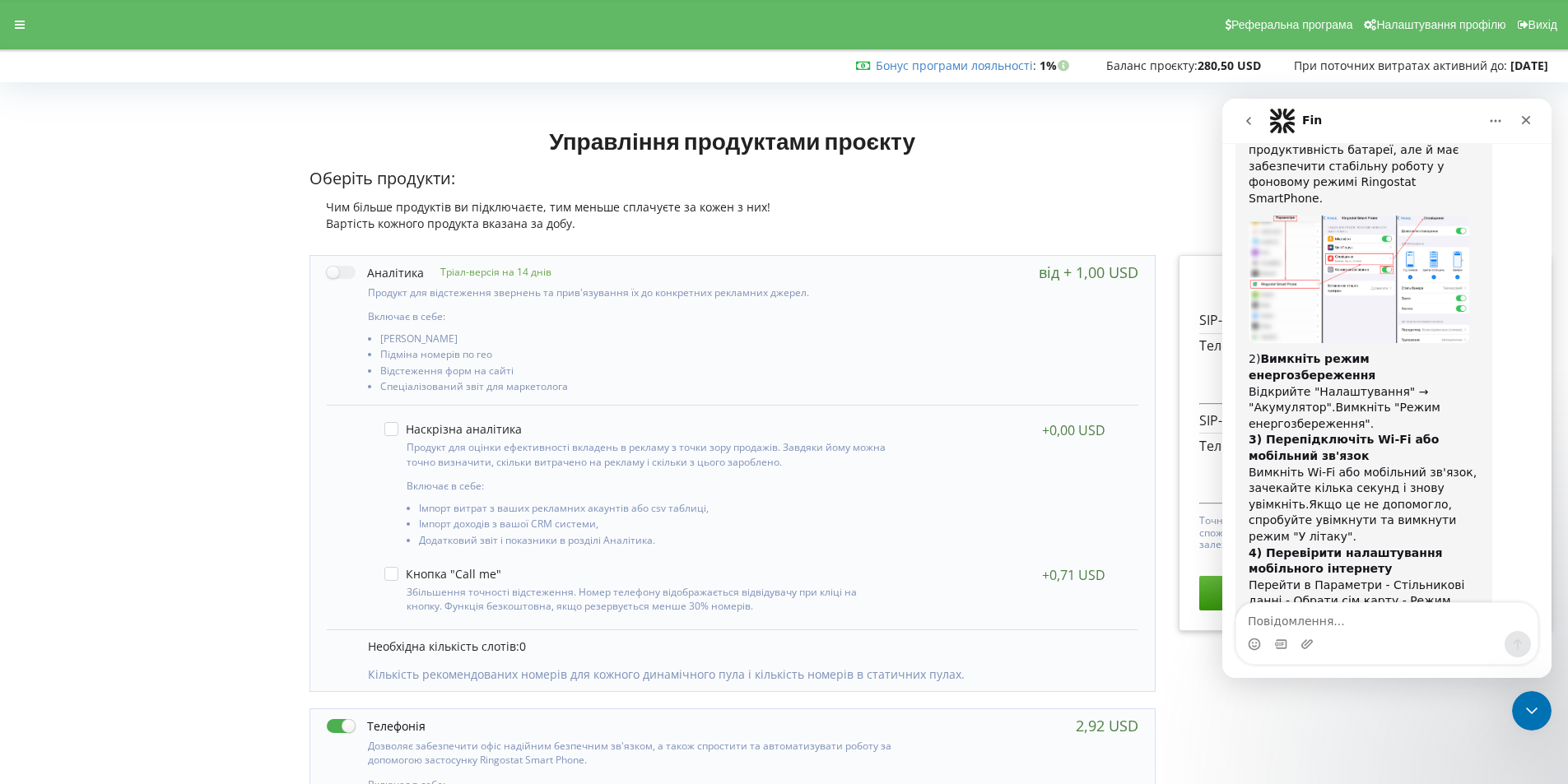
scroll to position [3147, 0]
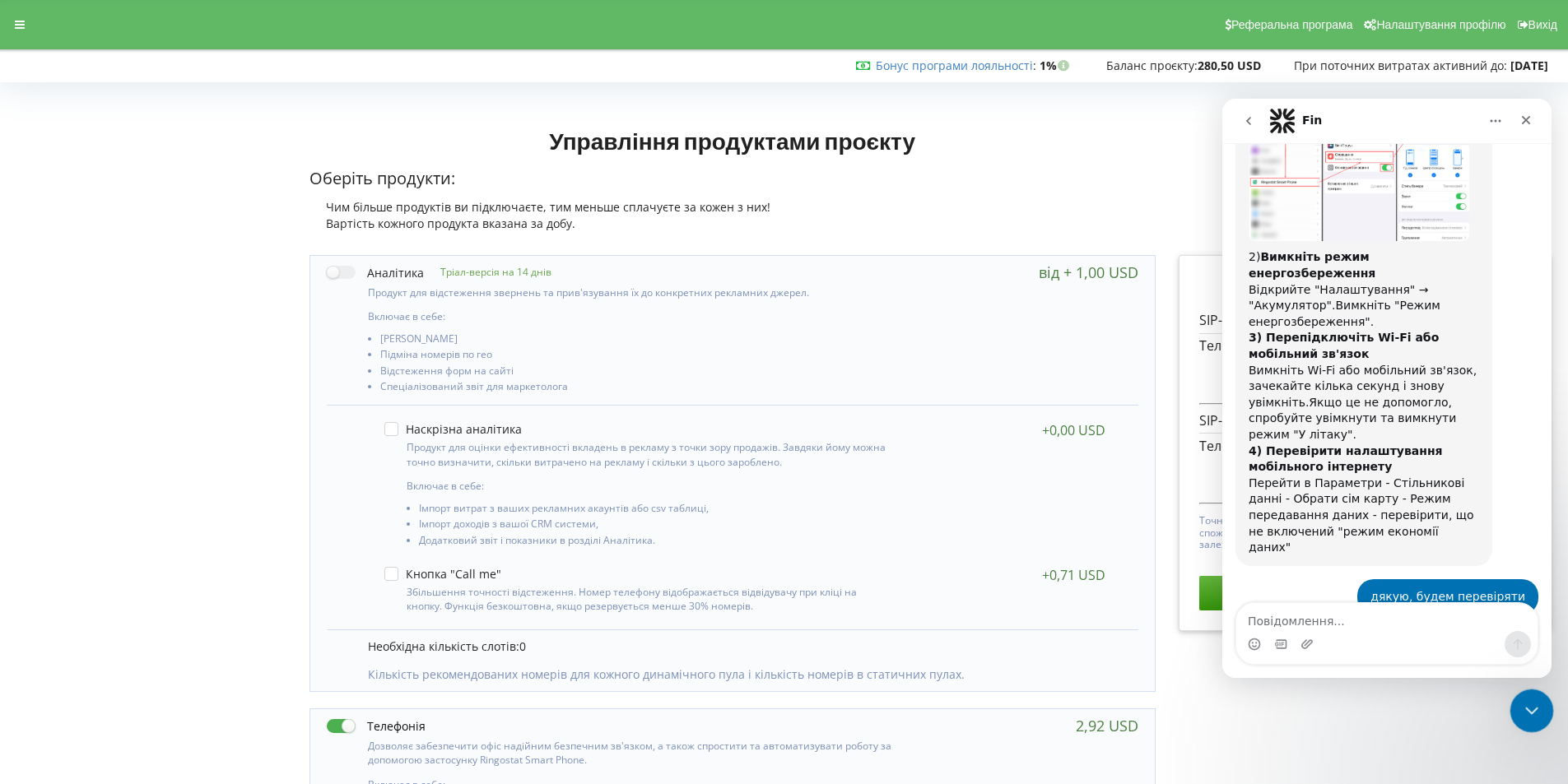
click at [1533, 690] on div "Закрити програму для спілкування Intercom" at bounding box center [1529, 708] width 40 height 40
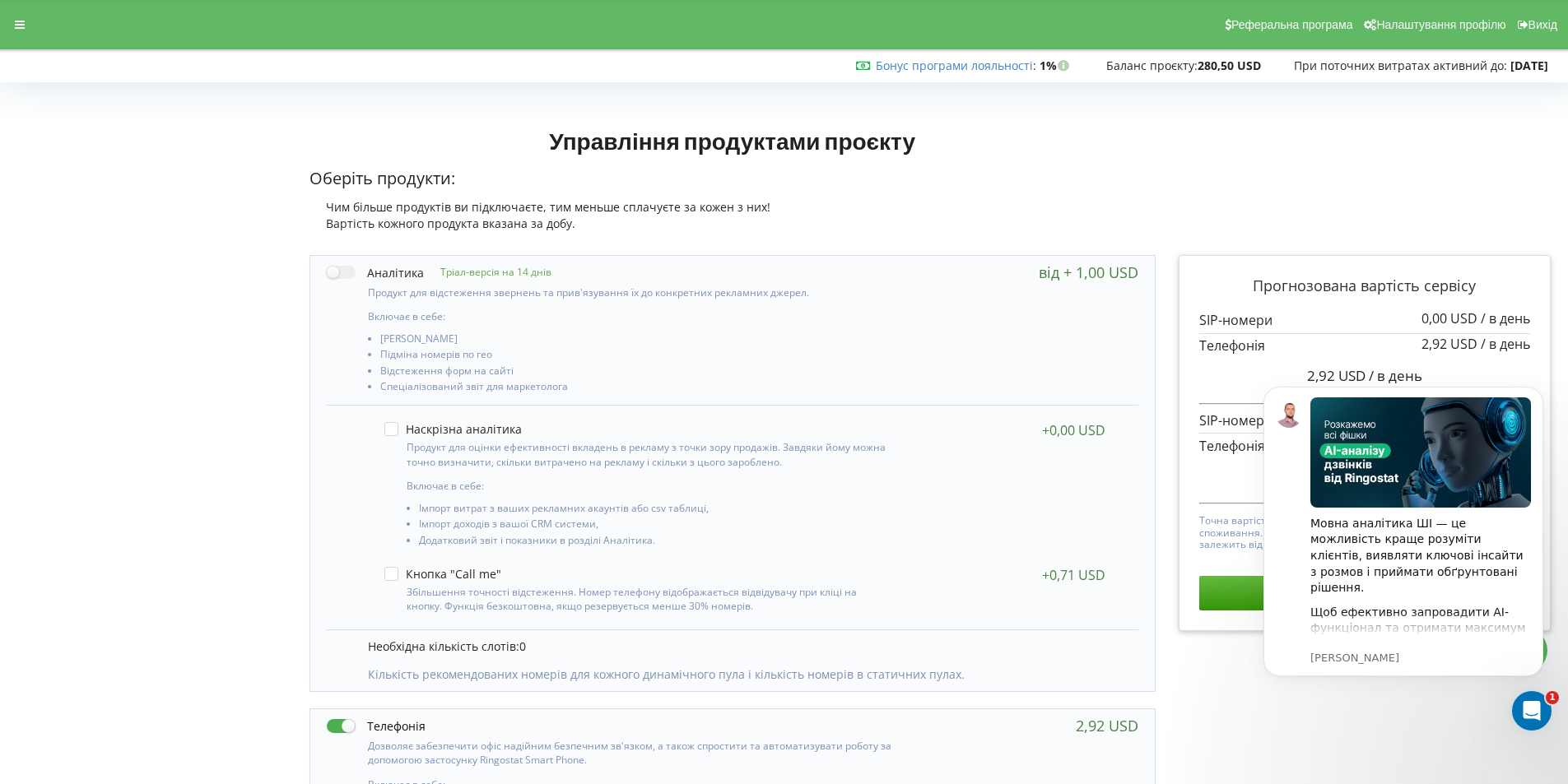
scroll to position [0, 0]
click at [11, 34] on div at bounding box center [20, 25] width 30 height 23
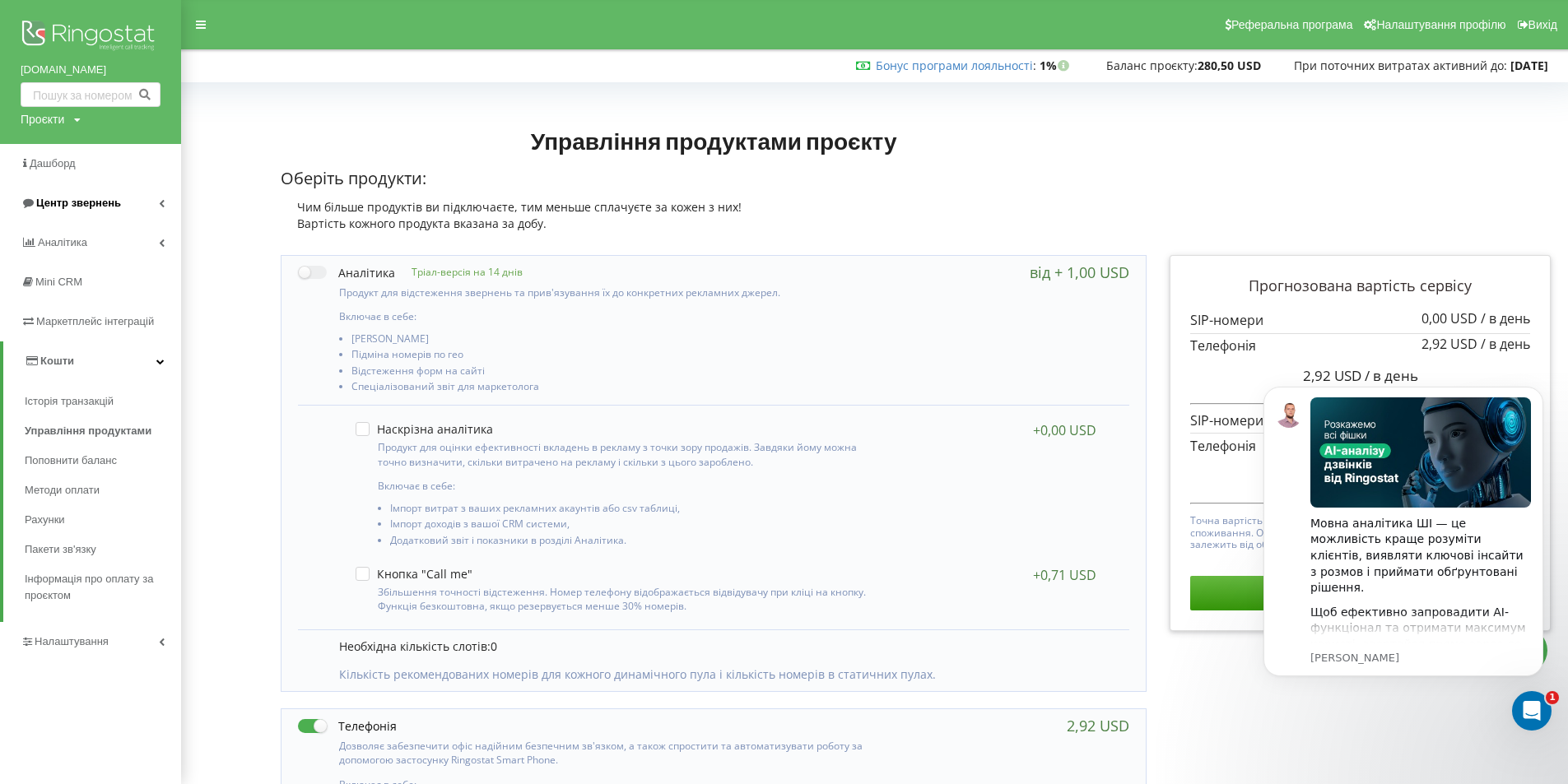
click at [149, 197] on link "Центр звернень" at bounding box center [91, 203] width 181 height 40
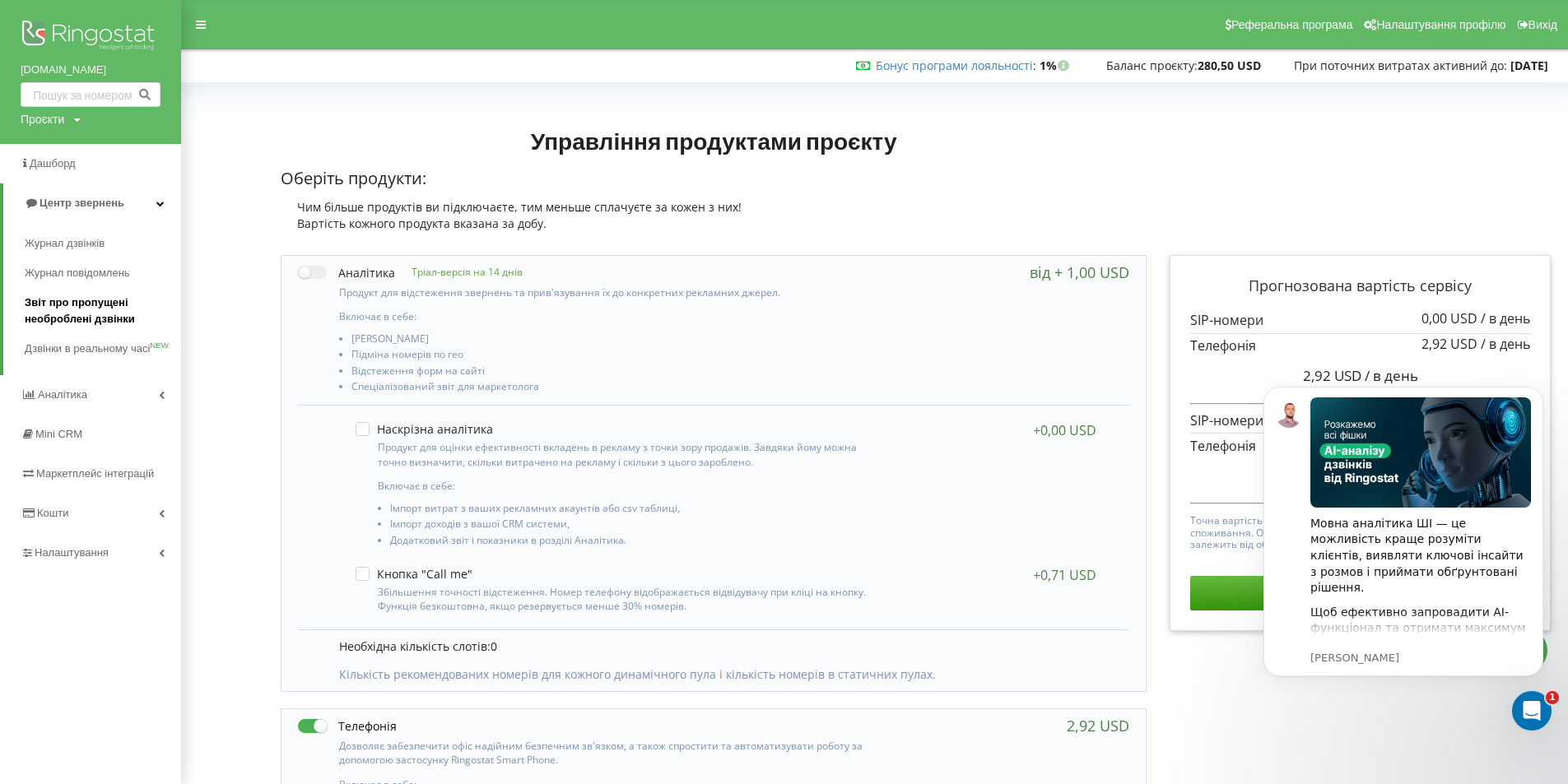
click at [82, 317] on span "Звіт про пропущені необроблені дзвінки" at bounding box center [99, 310] width 148 height 33
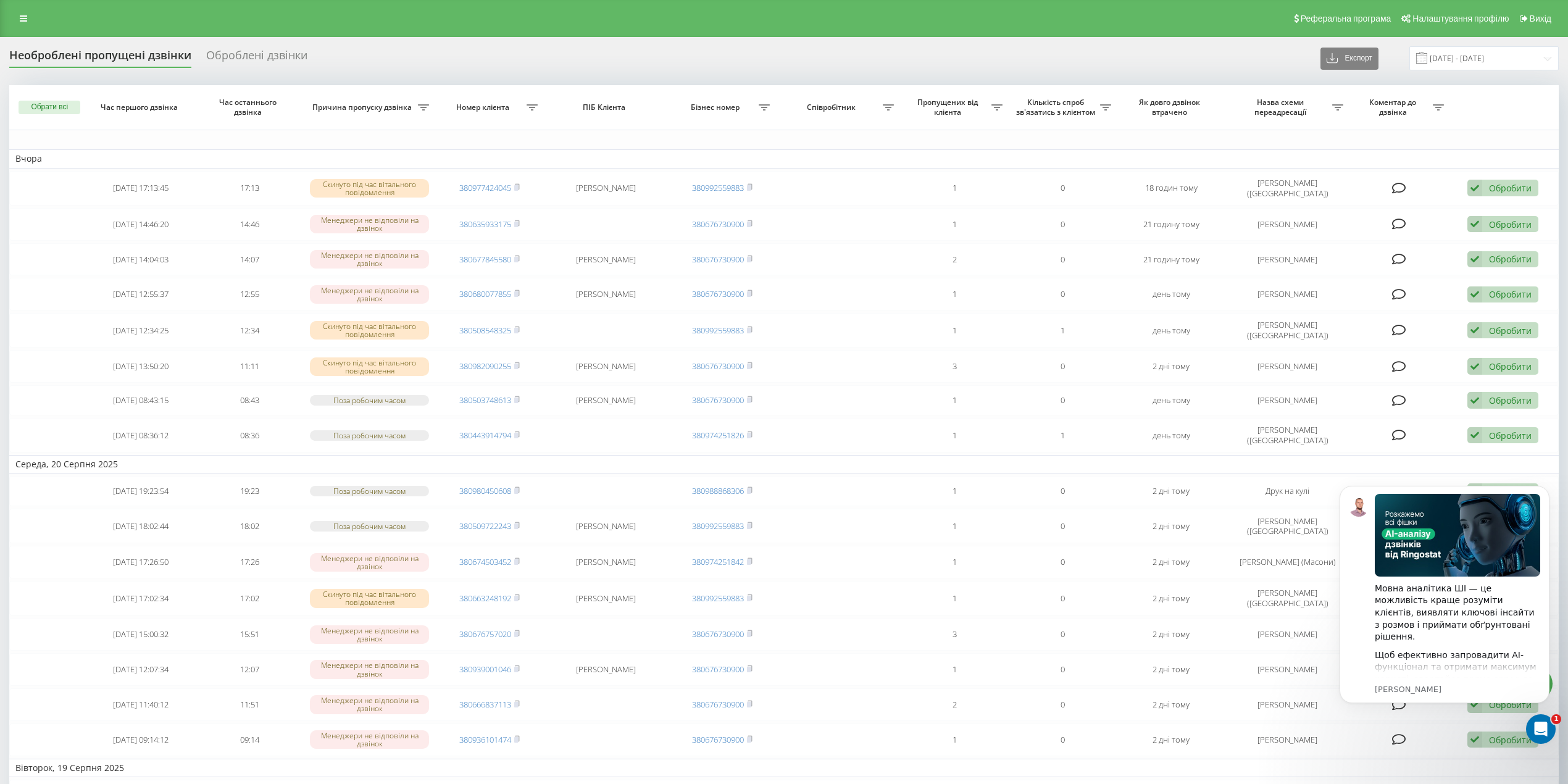
click at [24, 3] on div "Реферальна програма Налаштування профілю Вихід" at bounding box center [784, 18] width 1568 height 37
click at [25, 13] on link at bounding box center [24, 18] width 22 height 17
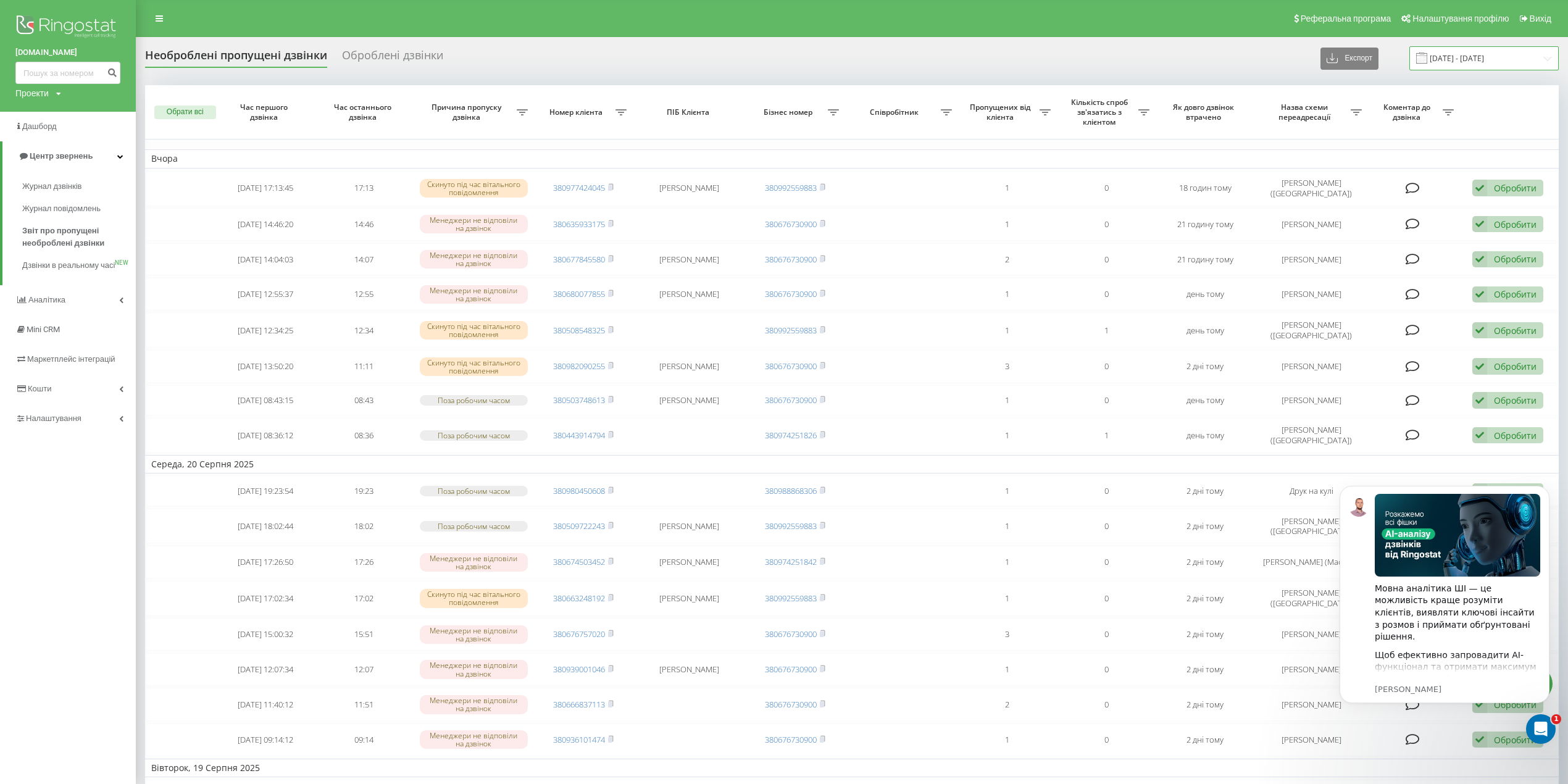
click at [1524, 61] on input "[DATE] - [DATE]" at bounding box center [1484, 58] width 149 height 24
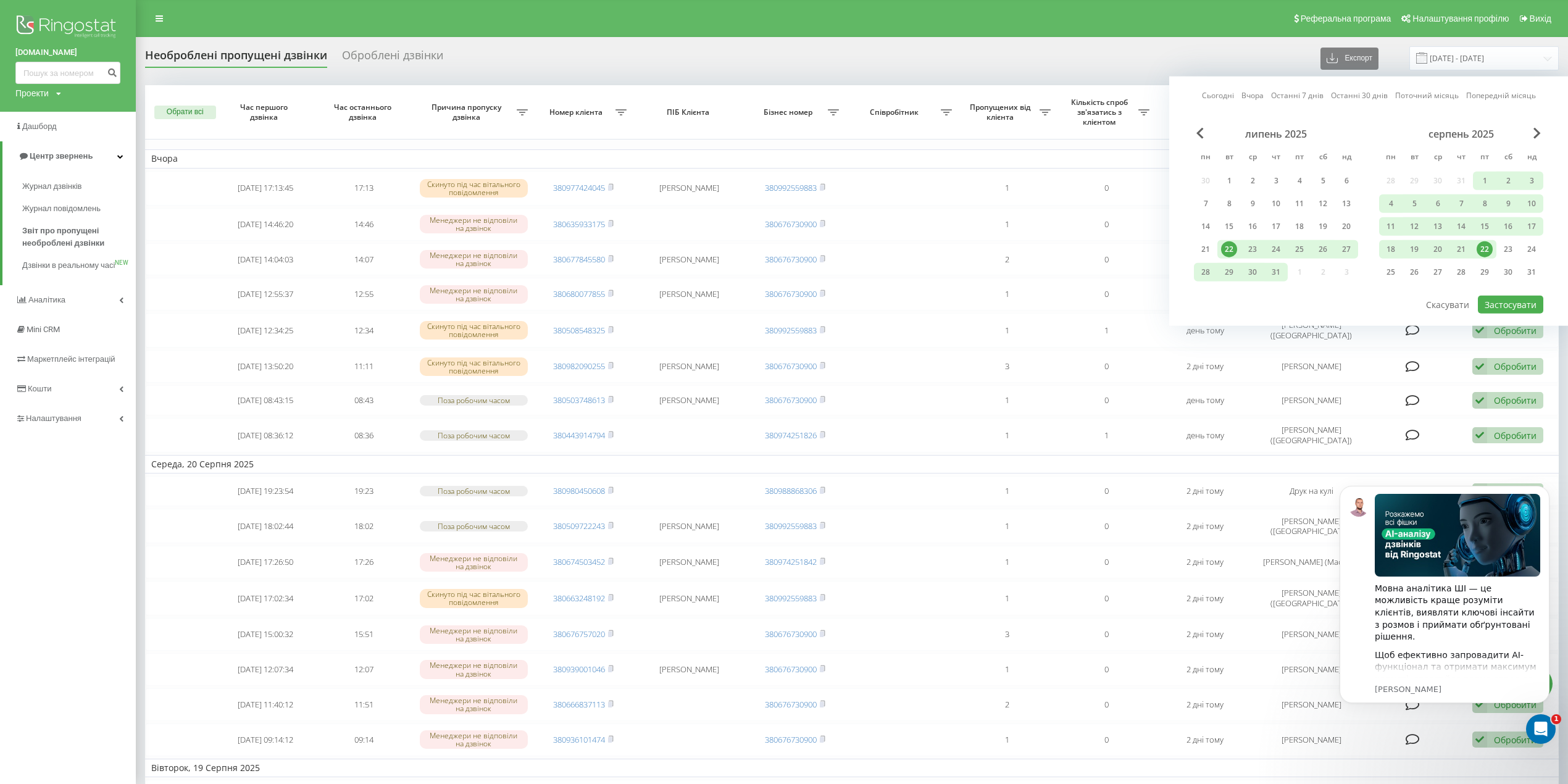
click at [1216, 90] on link "Сьогодні" at bounding box center [1218, 95] width 32 height 12
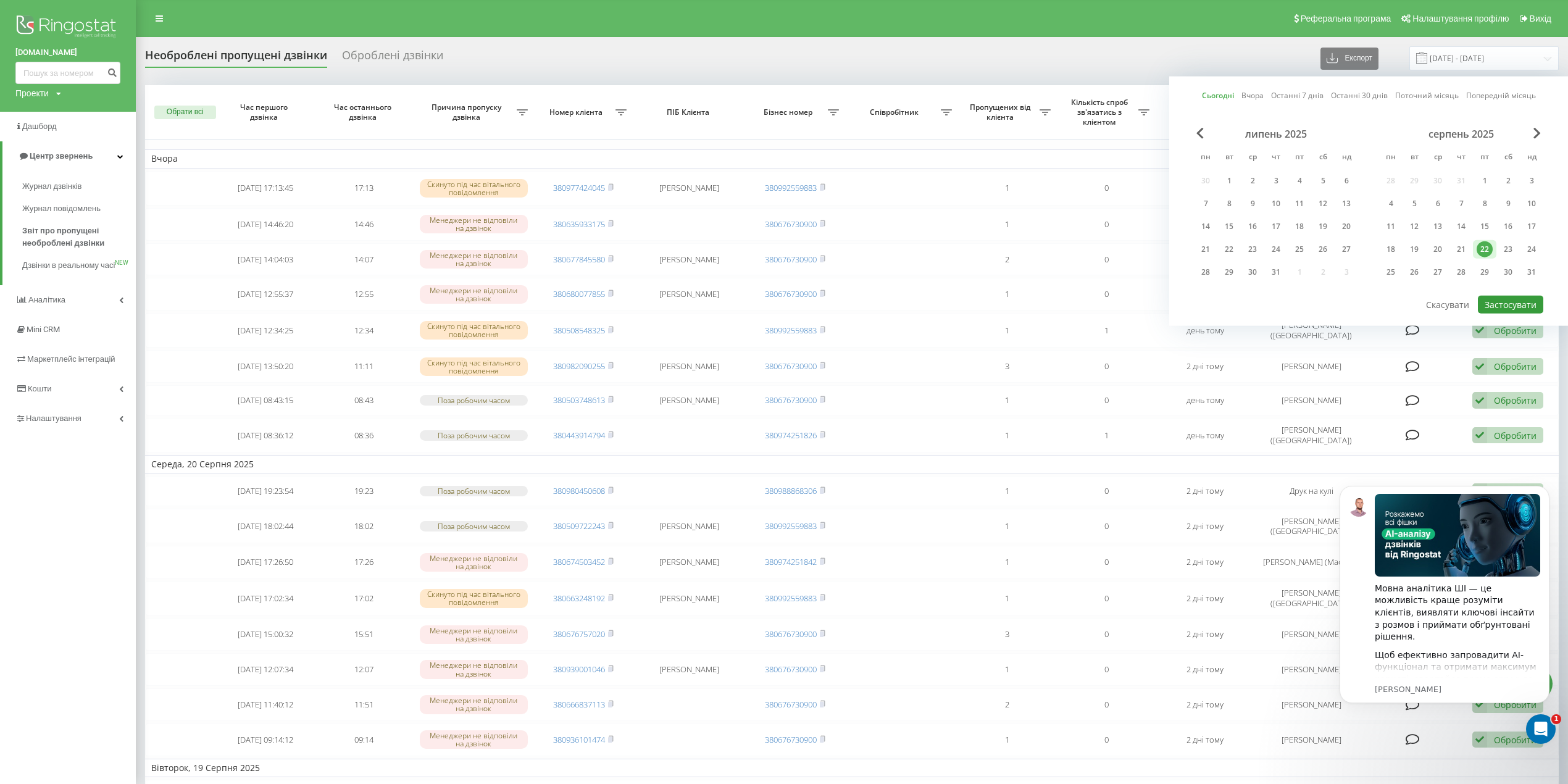
click at [1520, 296] on button "Застосувати" at bounding box center [1511, 304] width 65 height 18
type input "[DATE] - [DATE]"
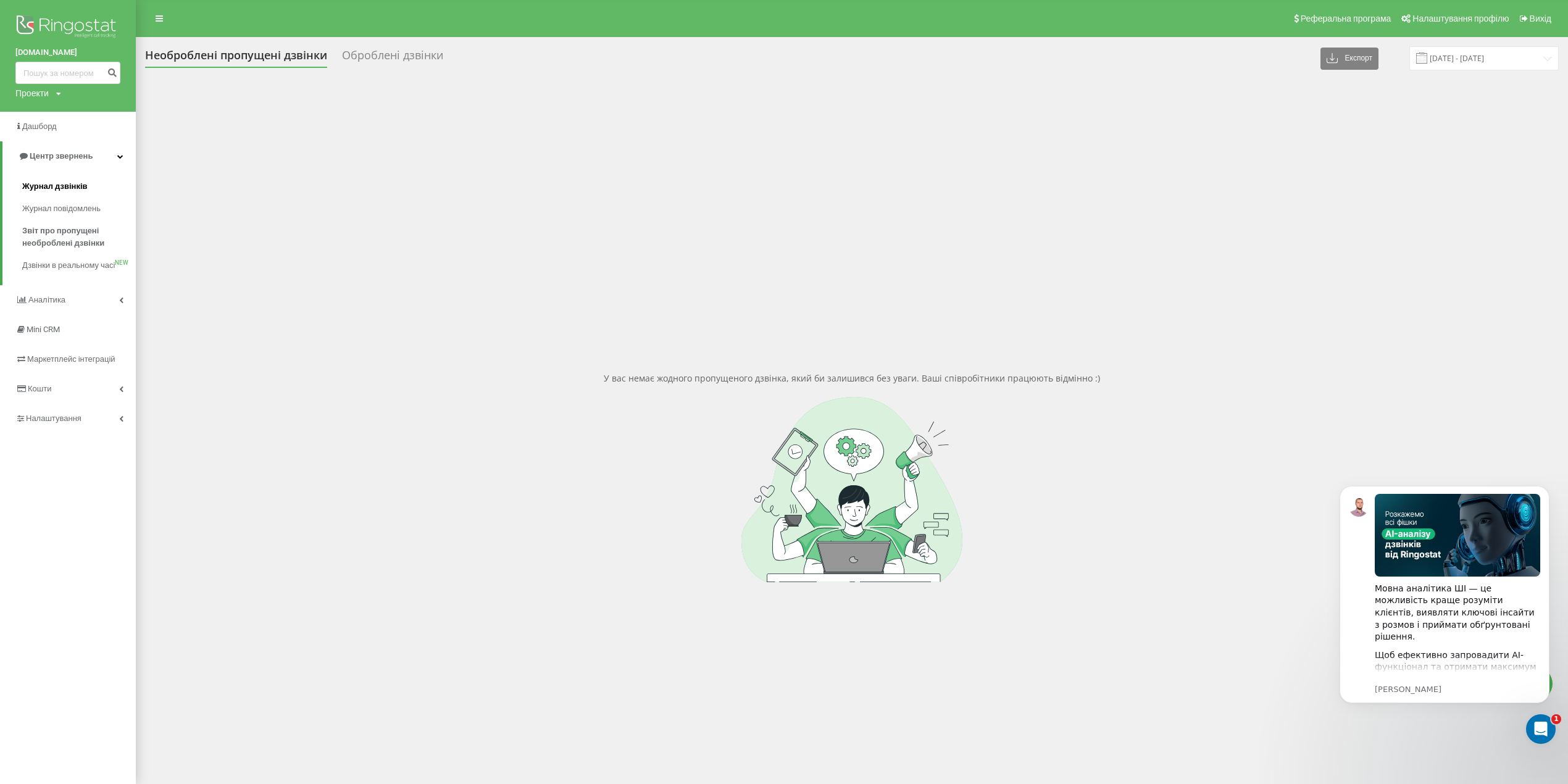
click at [65, 184] on span "Журнал дзвінків" at bounding box center [55, 186] width 65 height 13
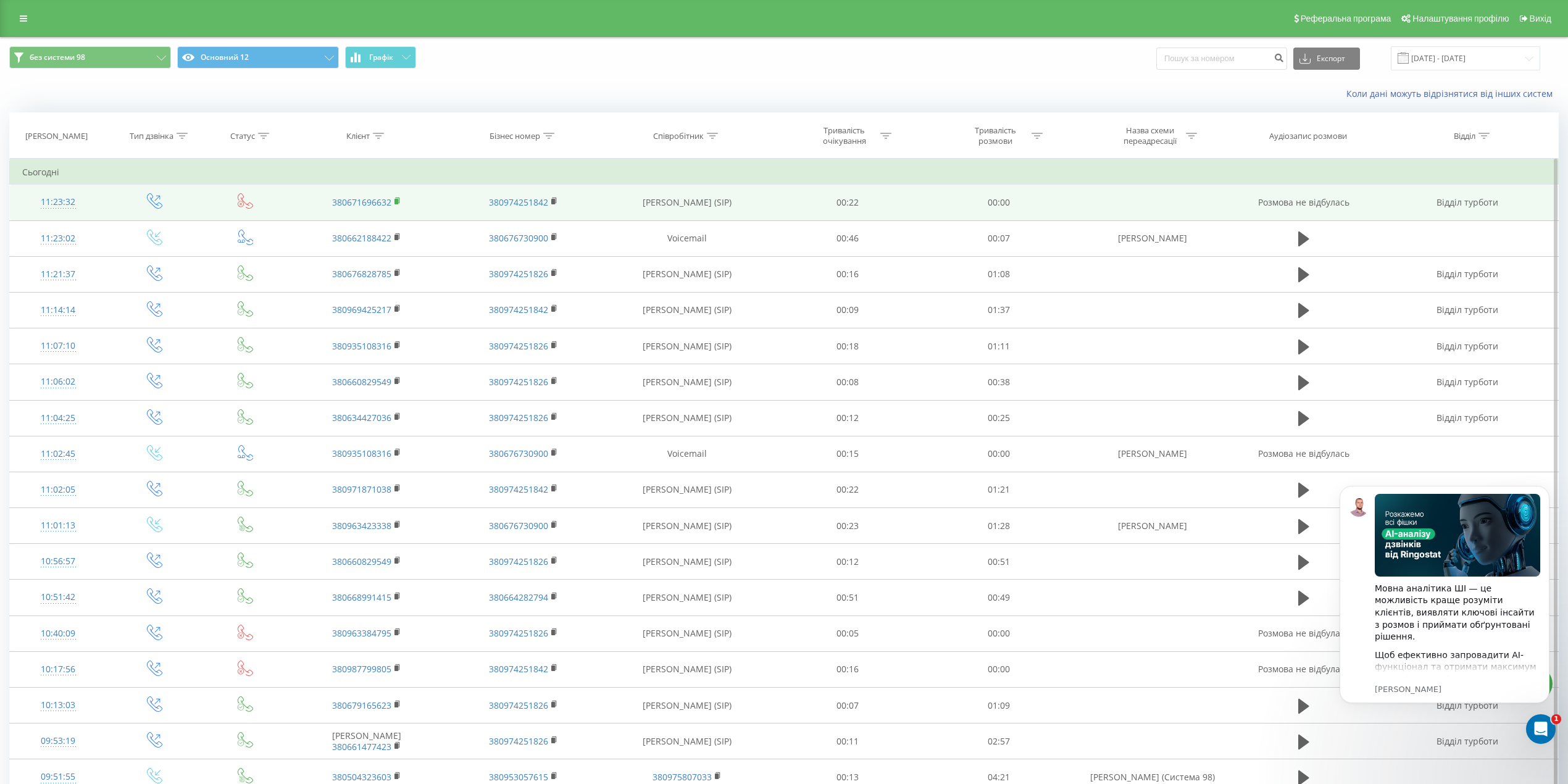
click at [396, 200] on rect at bounding box center [396, 201] width 4 height 5
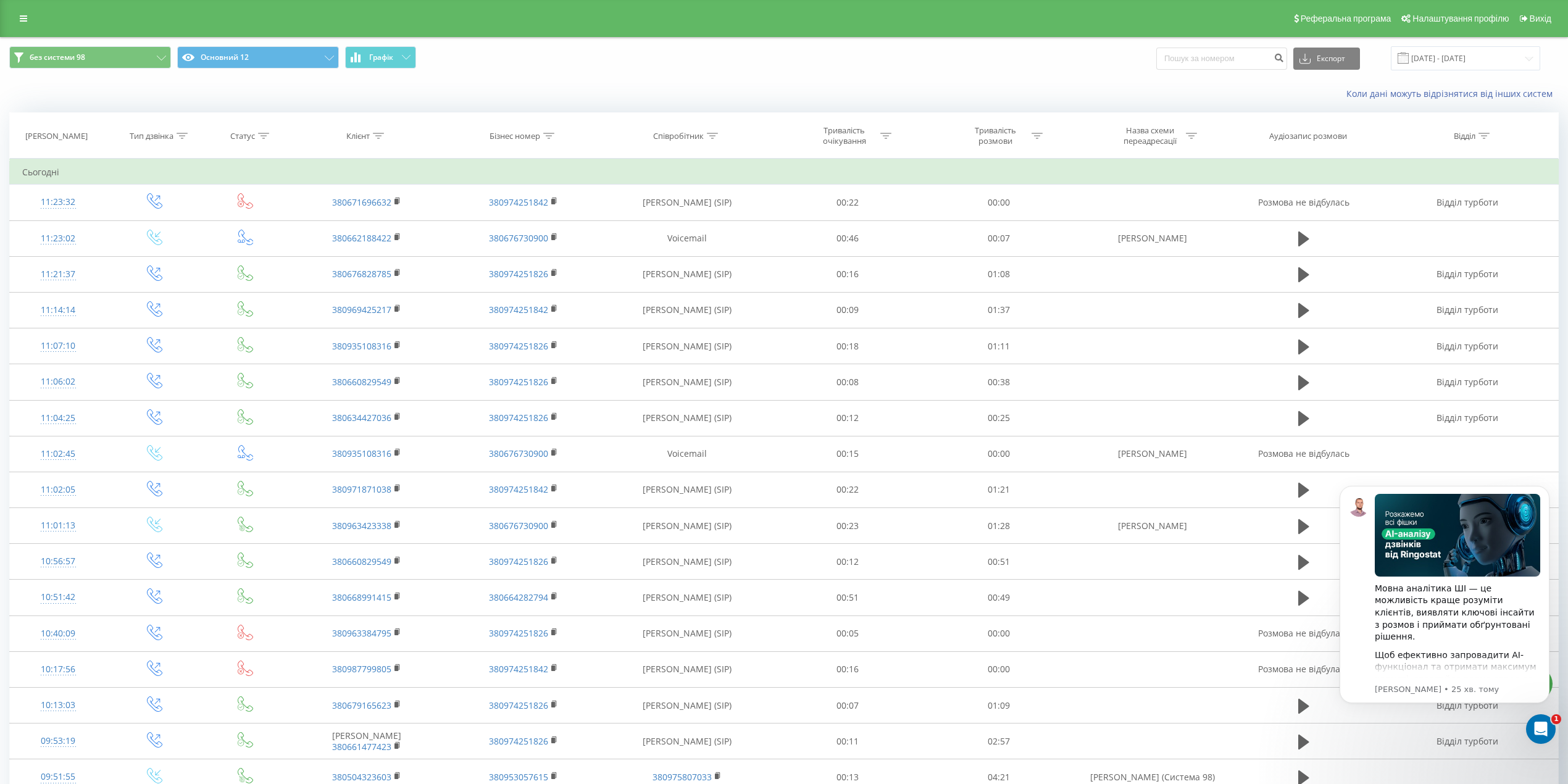
click at [1549, 734] on body "Мовна аналітика ШІ — це можливість краще розуміти клієнтів, виявляти ключові ін…" at bounding box center [1444, 608] width 237 height 274
click at [1547, 726] on icon "Відкрити програму для спілкування Intercom" at bounding box center [1539, 727] width 20 height 20
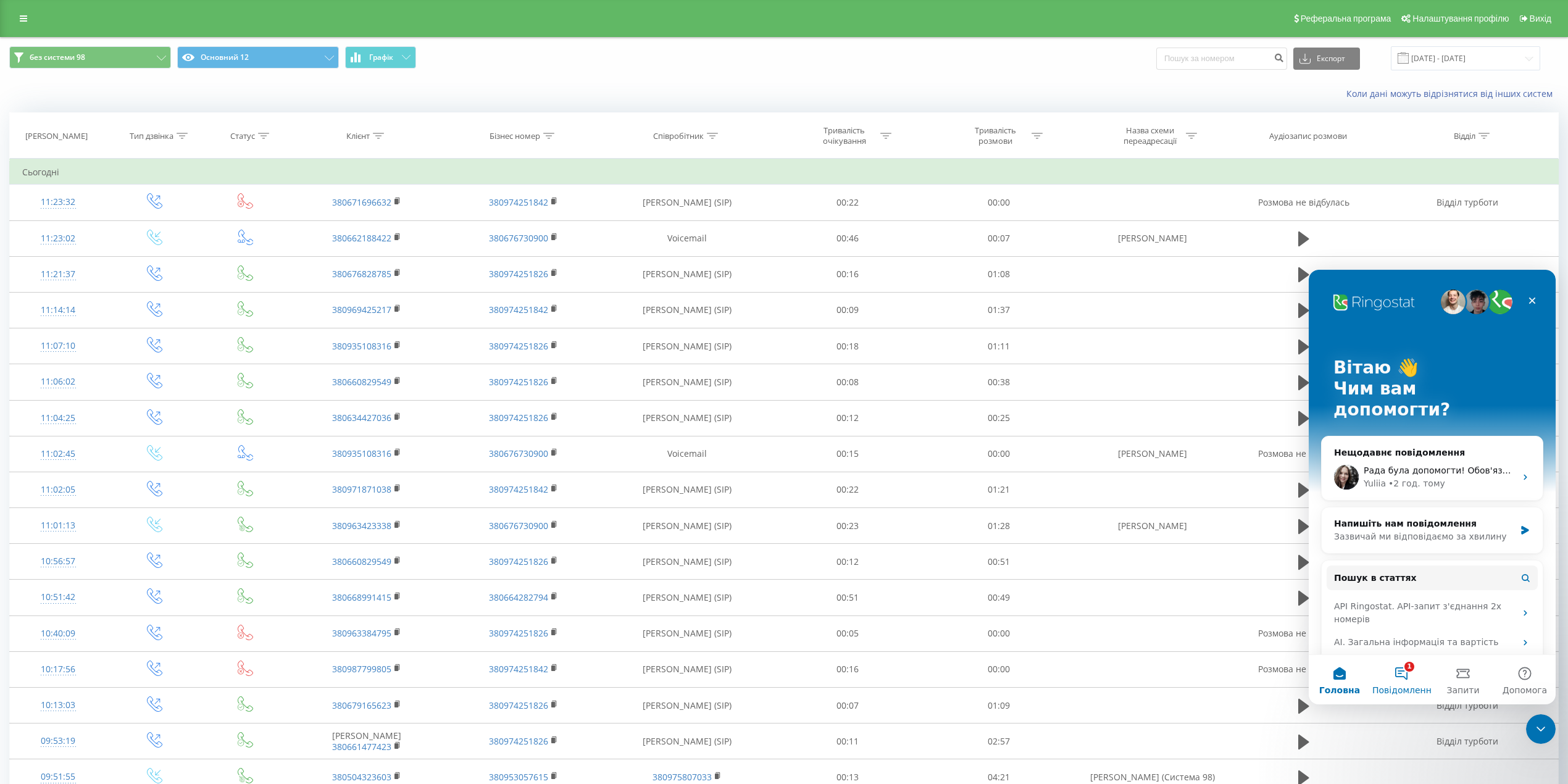
click at [1408, 674] on button "1 Повідомлення" at bounding box center [1401, 679] width 61 height 50
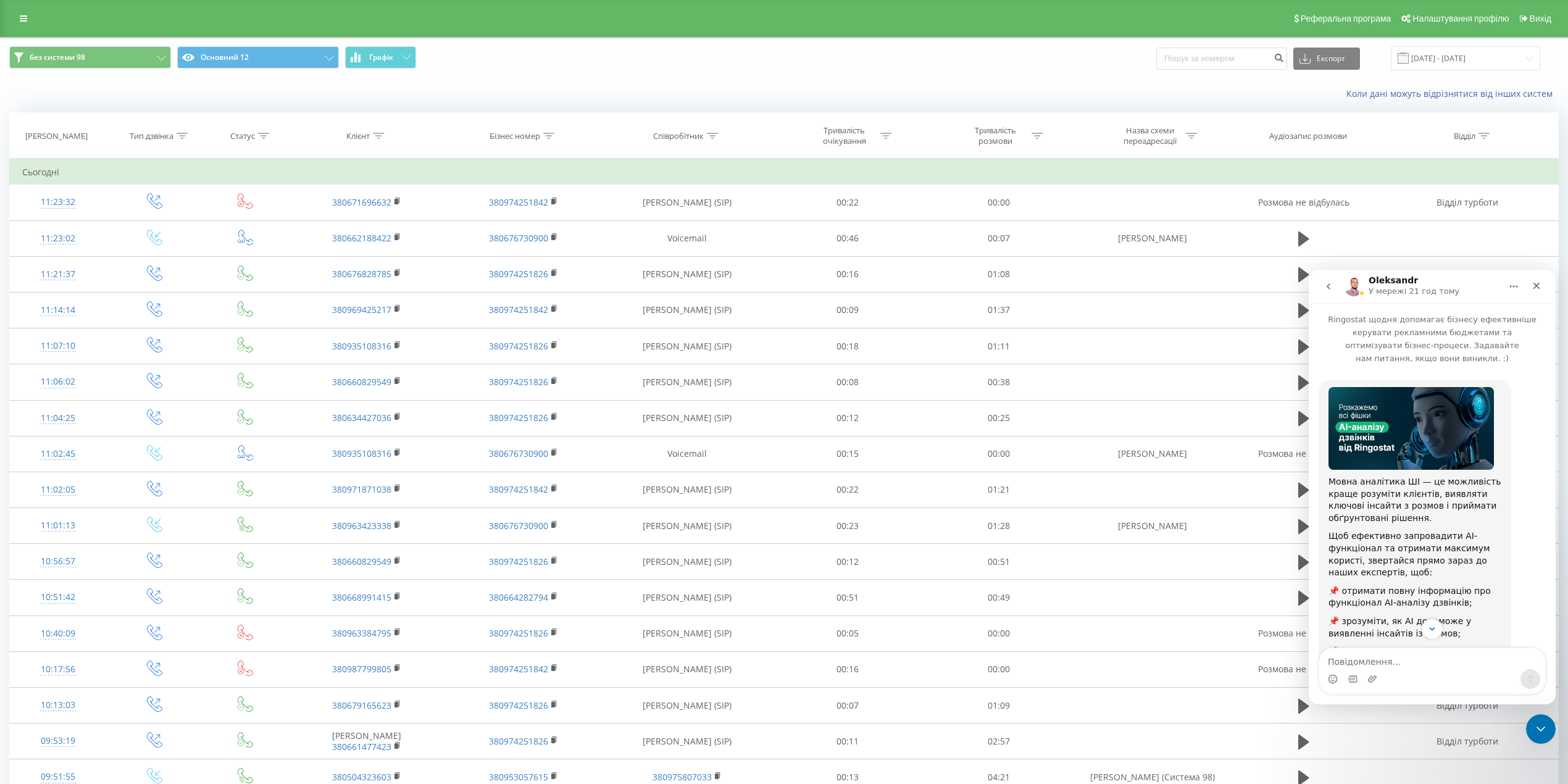
scroll to position [134, 0]
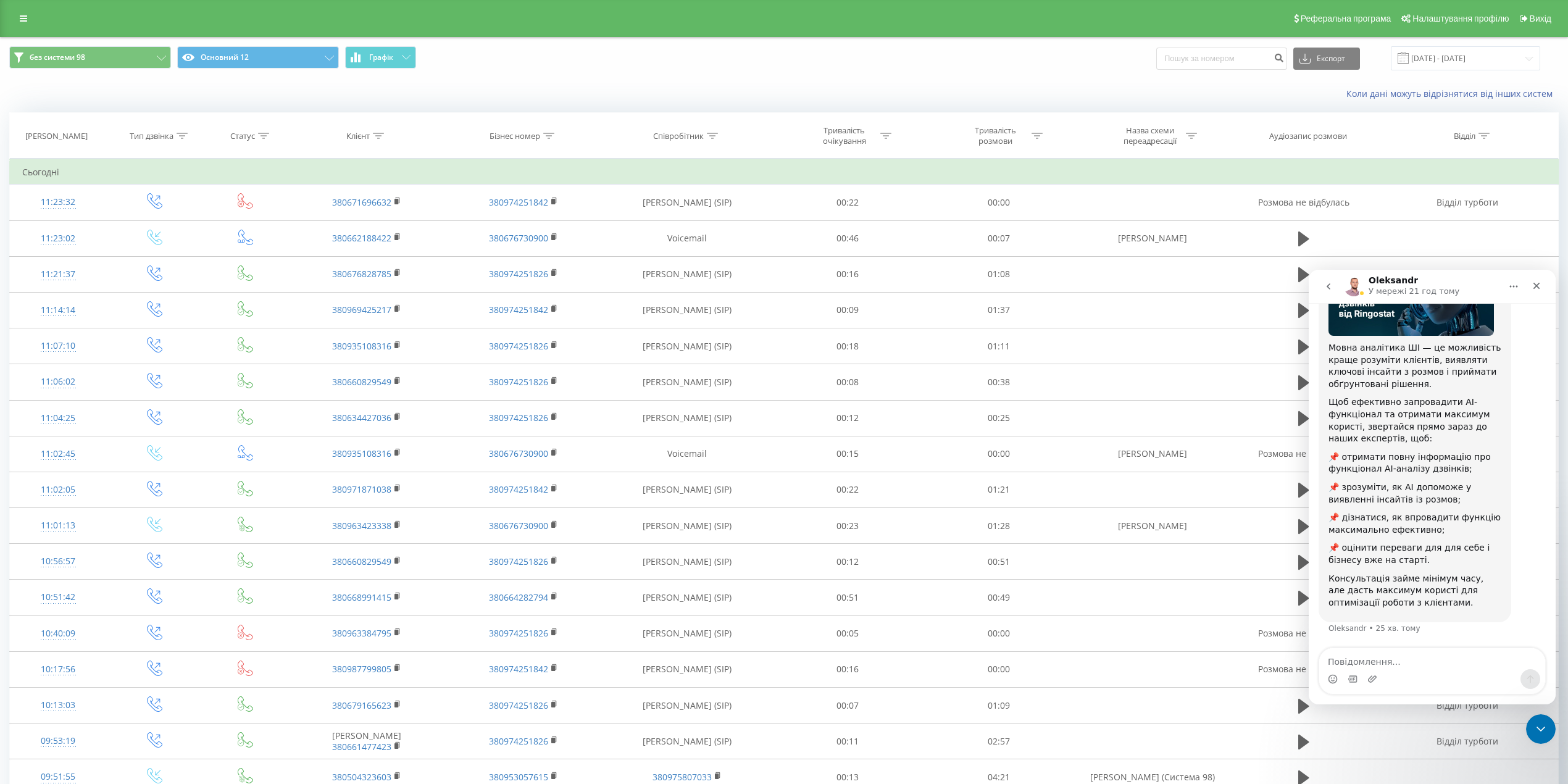
click at [1330, 290] on icon "go back" at bounding box center [1328, 286] width 10 height 10
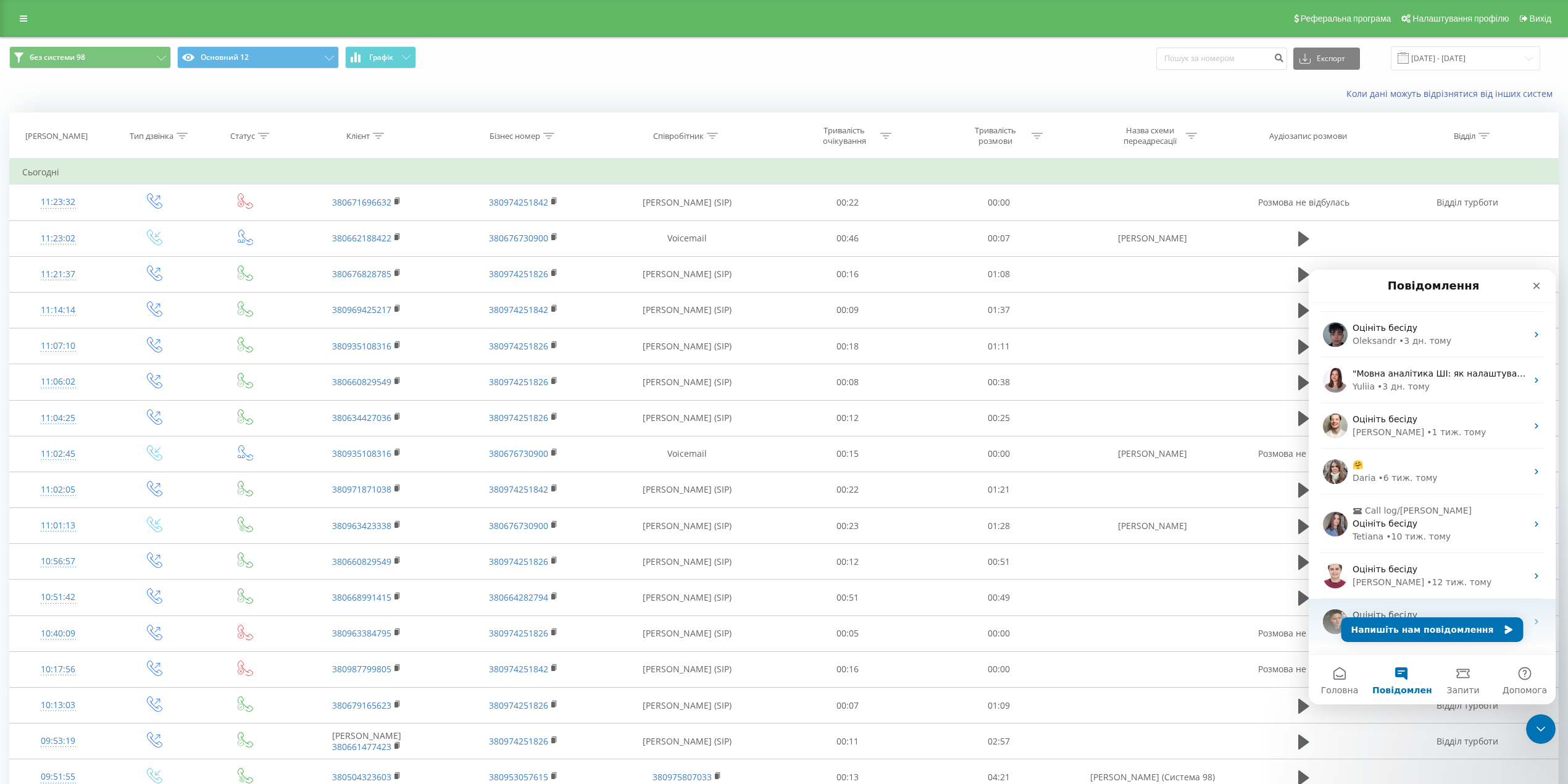
scroll to position [168, 0]
